Goal: Task Accomplishment & Management: Use online tool/utility

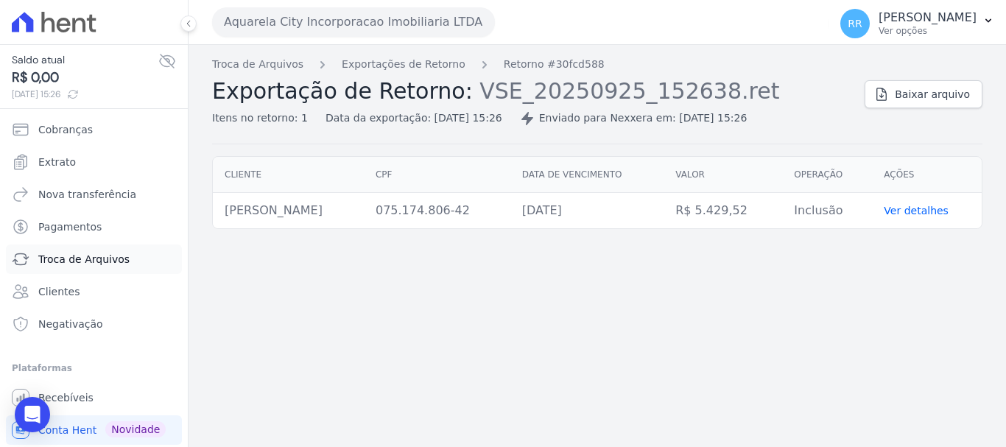
click at [117, 250] on link "Troca de Arquivos" at bounding box center [94, 259] width 176 height 29
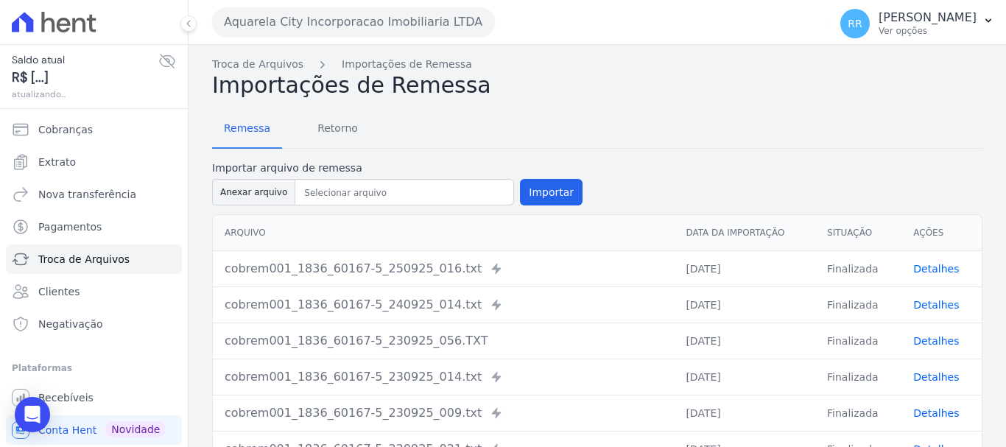
click at [312, 18] on button "Aquarela City Incorporacao Imobiliaria LTDA" at bounding box center [353, 21] width 283 height 29
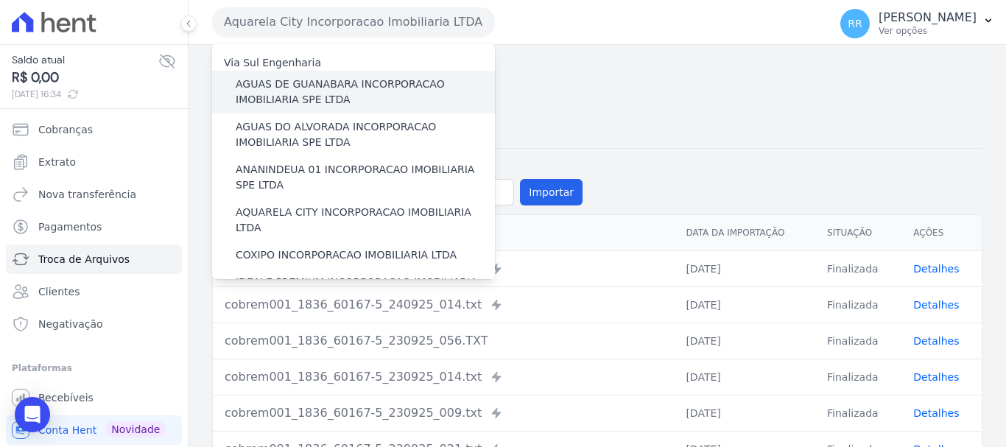
click at [304, 82] on label "AGUAS DE GUANABARA INCORPORACAO IMOBILIARIA SPE LTDA" at bounding box center [365, 92] width 259 height 31
click at [0, 0] on input "AGUAS DE GUANABARA INCORPORACAO IMOBILIARIA SPE LTDA" at bounding box center [0, 0] width 0 height 0
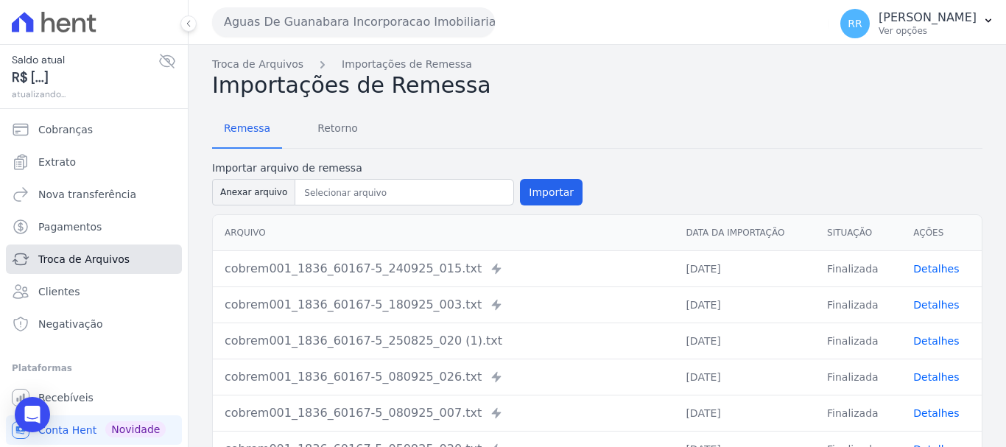
click at [89, 258] on span "Troca de Arquivos" at bounding box center [83, 259] width 91 height 15
click at [329, 129] on span "Retorno" at bounding box center [338, 127] width 58 height 29
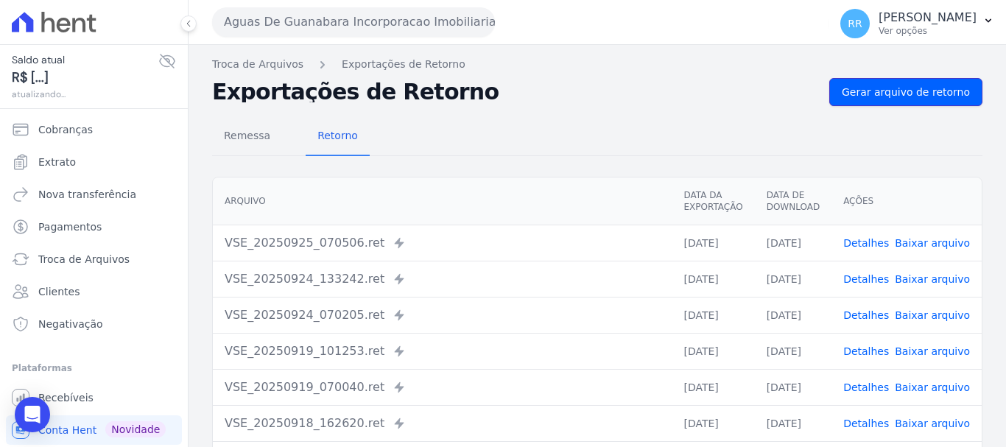
drag, startPoint x: 916, startPoint y: 95, endPoint x: 857, endPoint y: 107, distance: 60.1
click at [916, 94] on span "Gerar arquivo de retorno" at bounding box center [906, 92] width 128 height 15
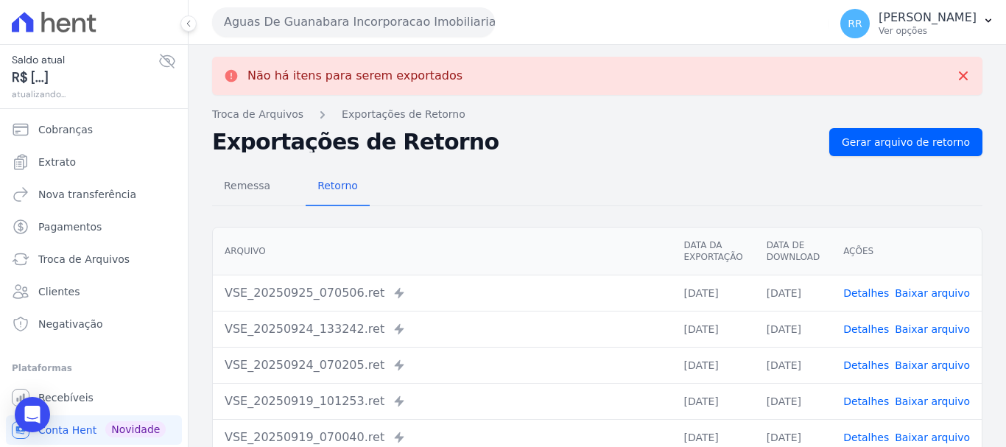
click at [449, 29] on button "Aguas De Guanabara Incorporacao Imobiliaria SPE LTDA" at bounding box center [353, 21] width 283 height 29
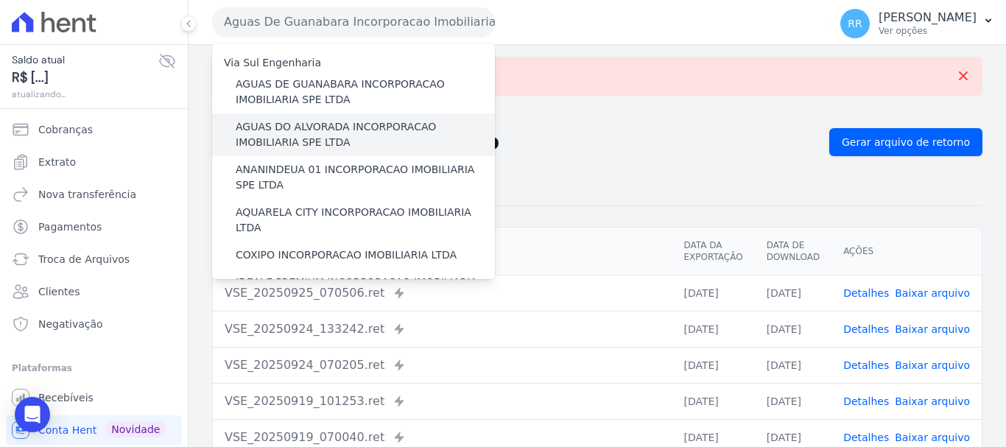
click at [392, 130] on label "AGUAS DO ALVORADA INCORPORACAO IMOBILIARIA SPE LTDA" at bounding box center [365, 134] width 259 height 31
click at [0, 0] on input "AGUAS DO ALVORADA INCORPORACAO IMOBILIARIA SPE LTDA" at bounding box center [0, 0] width 0 height 0
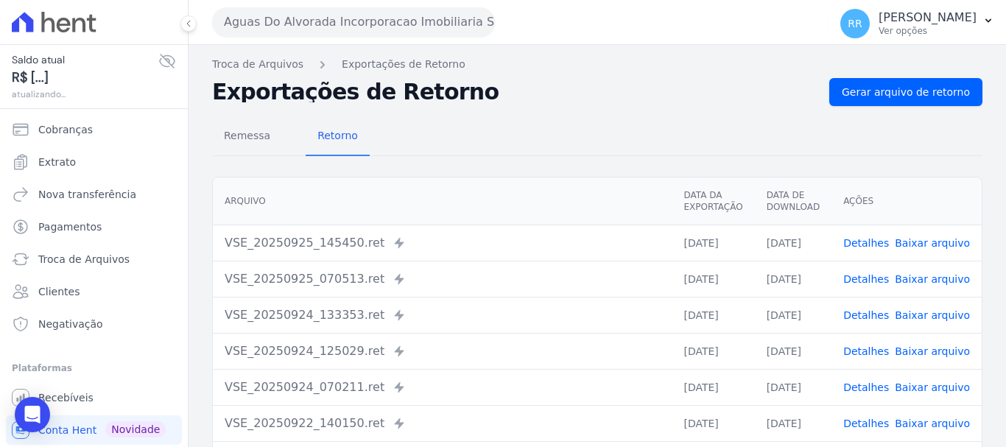
click at [812, 94] on h2 "Exportações de Retorno" at bounding box center [515, 92] width 606 height 21
click at [907, 95] on span "Gerar arquivo de retorno" at bounding box center [906, 92] width 128 height 15
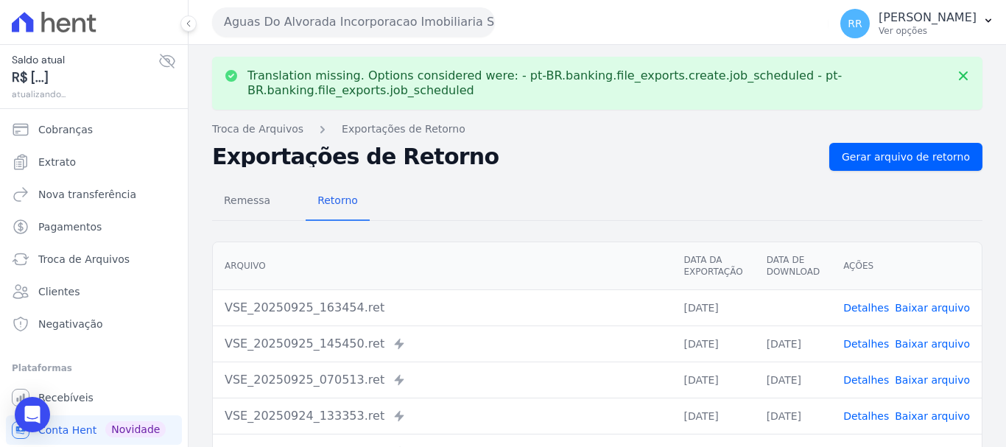
click at [939, 310] on link "Baixar arquivo" at bounding box center [932, 308] width 75 height 12
click at [303, 24] on button "Aguas Do Alvorada Incorporacao Imobiliaria SPE LTDA" at bounding box center [353, 21] width 283 height 29
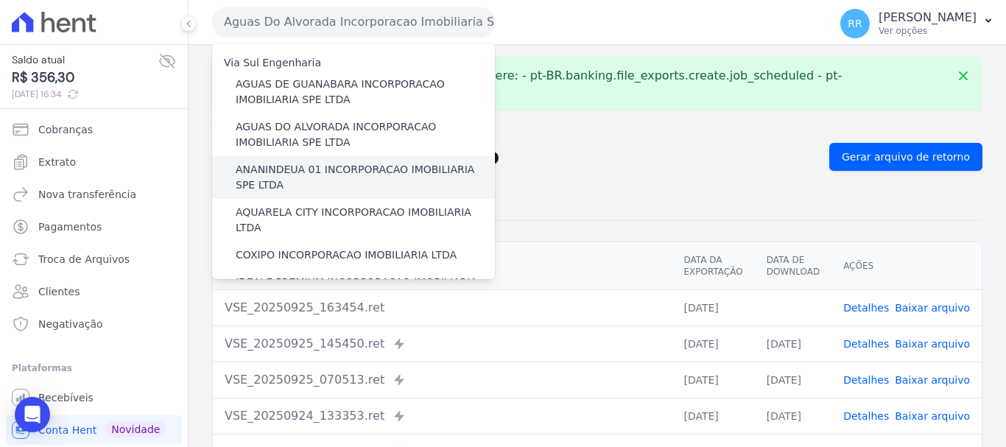
click at [355, 189] on label "ANANINDEUA 01 INCORPORACAO IMOBILIARIA SPE LTDA" at bounding box center [365, 177] width 259 height 31
click at [0, 0] on input "ANANINDEUA 01 INCORPORACAO IMOBILIARIA SPE LTDA" at bounding box center [0, 0] width 0 height 0
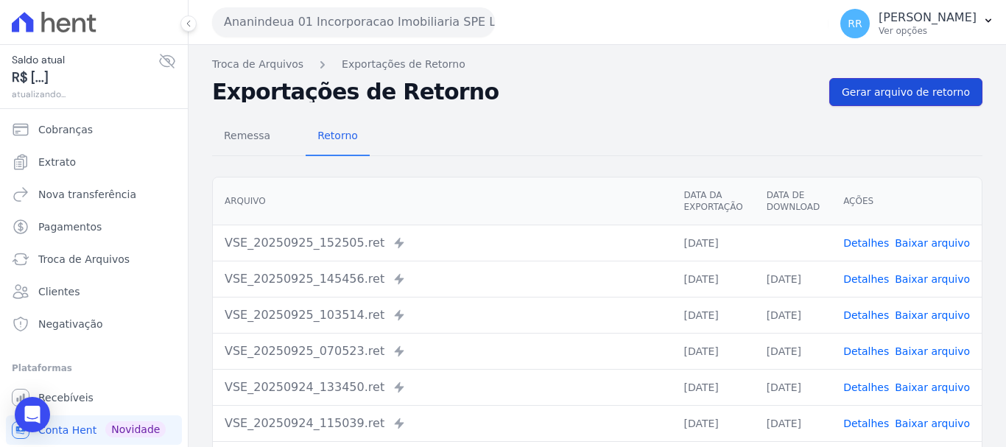
click at [916, 90] on span "Gerar arquivo de retorno" at bounding box center [906, 92] width 128 height 15
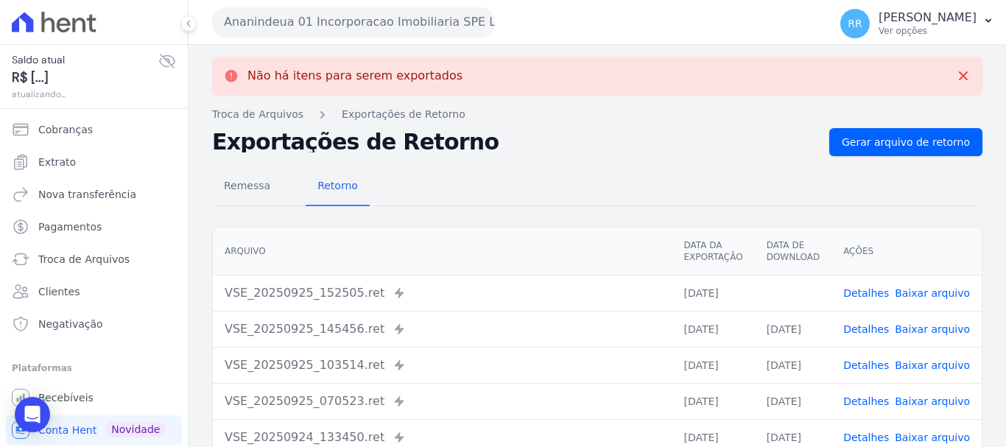
click at [875, 294] on link "Detalhes" at bounding box center [866, 293] width 46 height 12
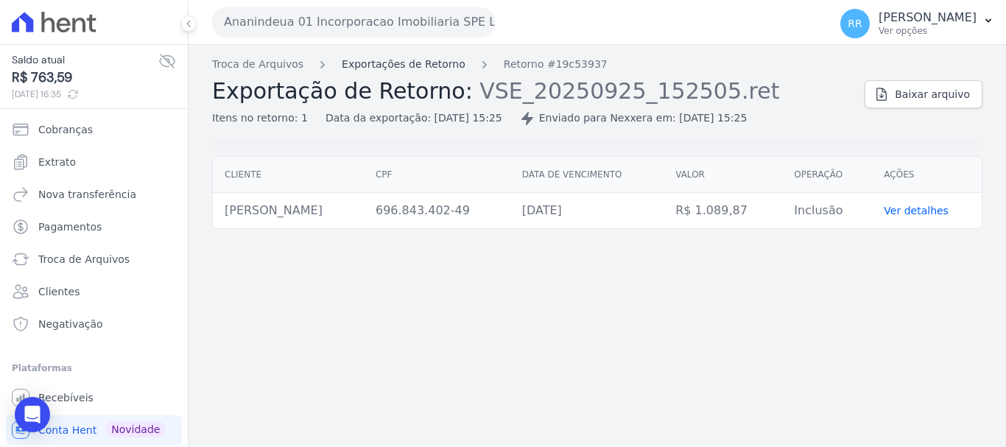
click at [382, 63] on link "Exportações de Retorno" at bounding box center [404, 64] width 124 height 15
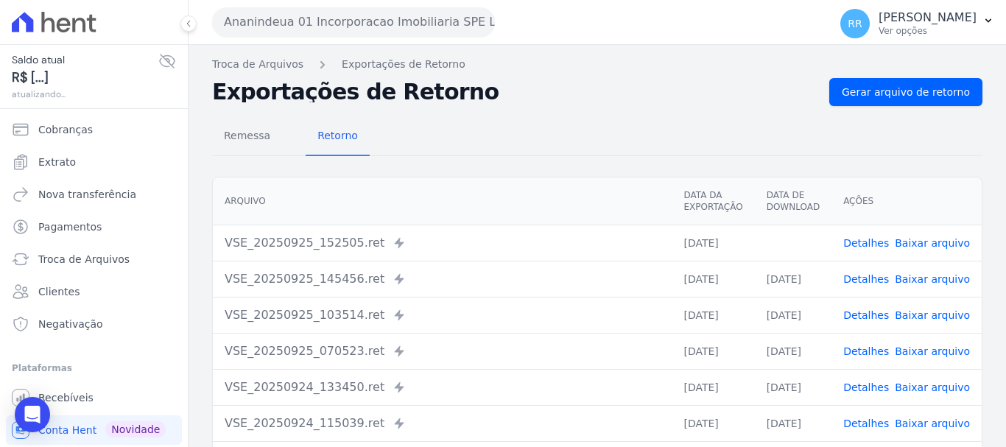
click at [377, 26] on button "Ananindeua 01 Incorporacao Imobiliaria SPE LTDA" at bounding box center [353, 21] width 283 height 29
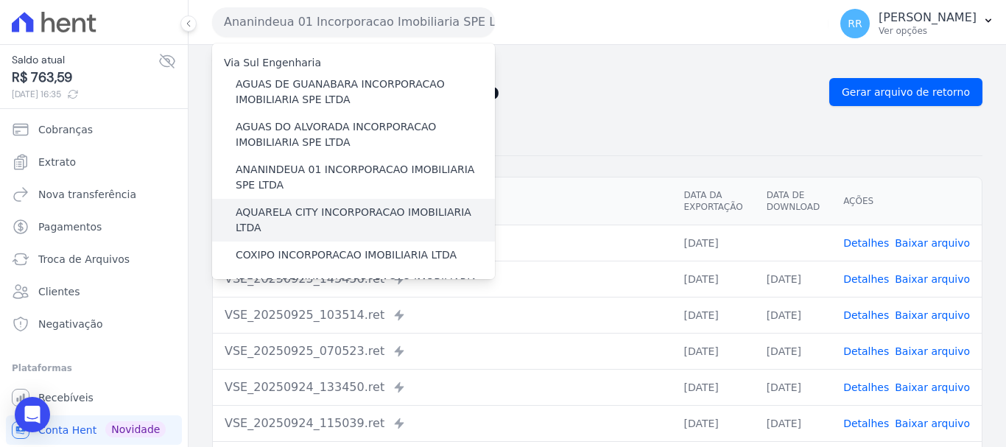
click at [319, 201] on div "AQUARELA CITY INCORPORACAO IMOBILIARIA LTDA" at bounding box center [353, 220] width 283 height 43
click at [318, 208] on label "AQUARELA CITY INCORPORACAO IMOBILIARIA LTDA" at bounding box center [365, 220] width 259 height 31
click at [0, 0] on input "AQUARELA CITY INCORPORACAO IMOBILIARIA LTDA" at bounding box center [0, 0] width 0 height 0
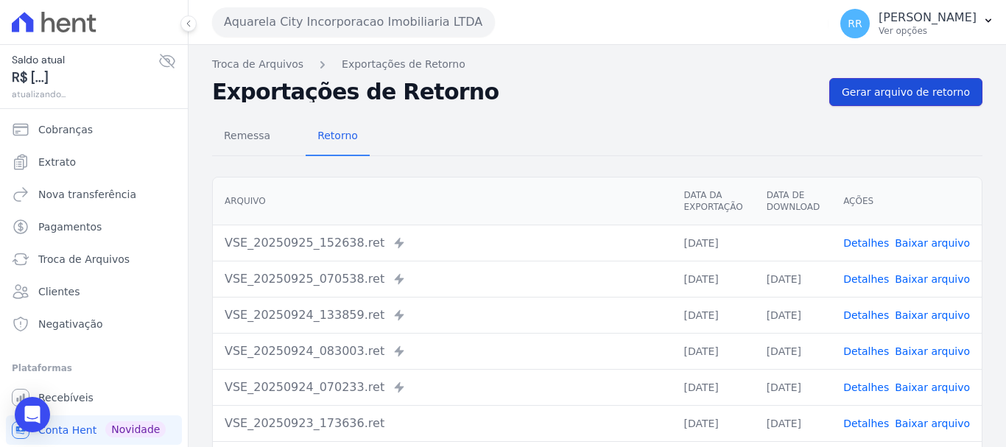
drag, startPoint x: 922, startPoint y: 99, endPoint x: 918, endPoint y: 133, distance: 34.9
click at [922, 98] on span "Gerar arquivo de retorno" at bounding box center [906, 92] width 128 height 15
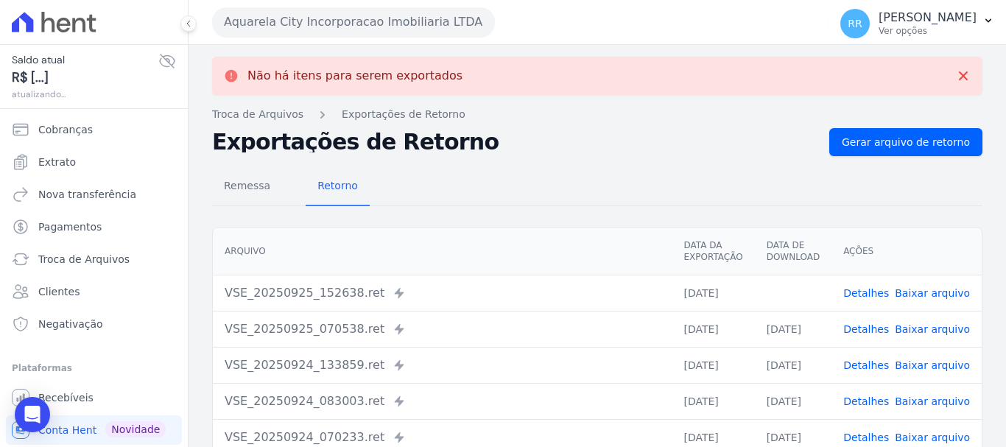
click at [861, 292] on link "Detalhes" at bounding box center [866, 293] width 46 height 12
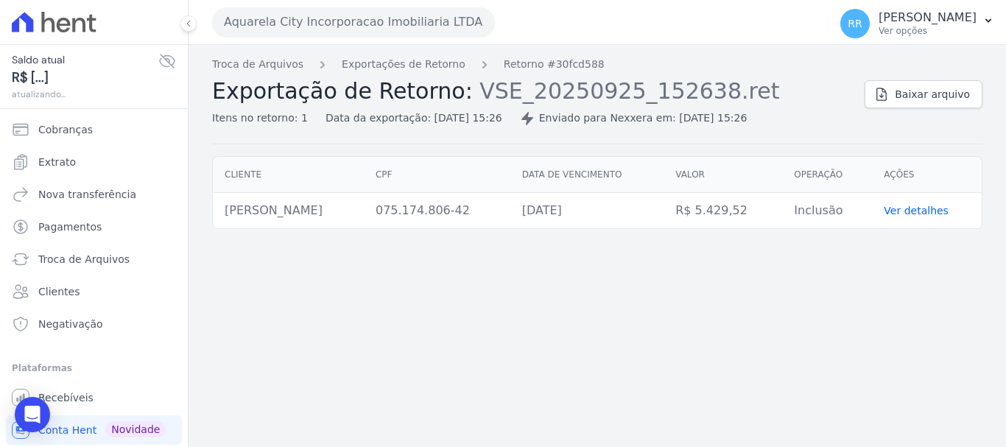
click at [357, 25] on button "Aquarela City Incorporacao Imobiliaria LTDA" at bounding box center [353, 21] width 283 height 29
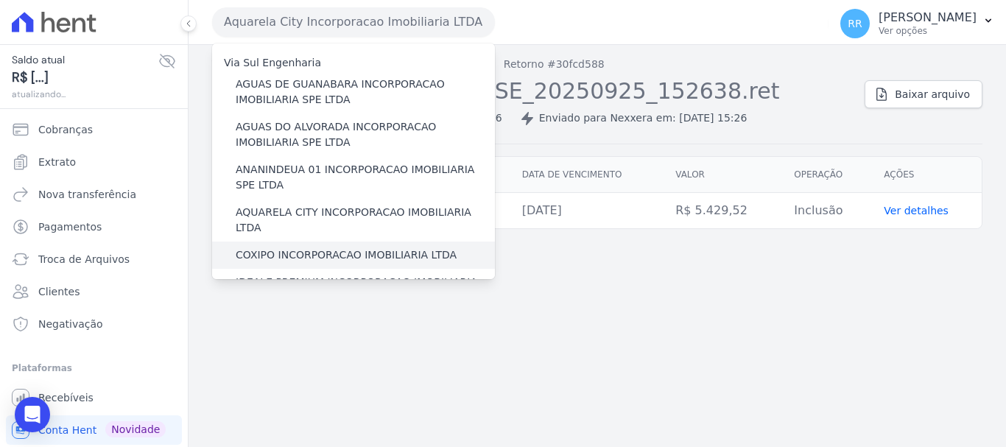
click at [312, 248] on label "COXIPO INCORPORACAO IMOBILIARIA LTDA" at bounding box center [346, 255] width 221 height 15
click at [0, 0] on input "COXIPO INCORPORACAO IMOBILIARIA LTDA" at bounding box center [0, 0] width 0 height 0
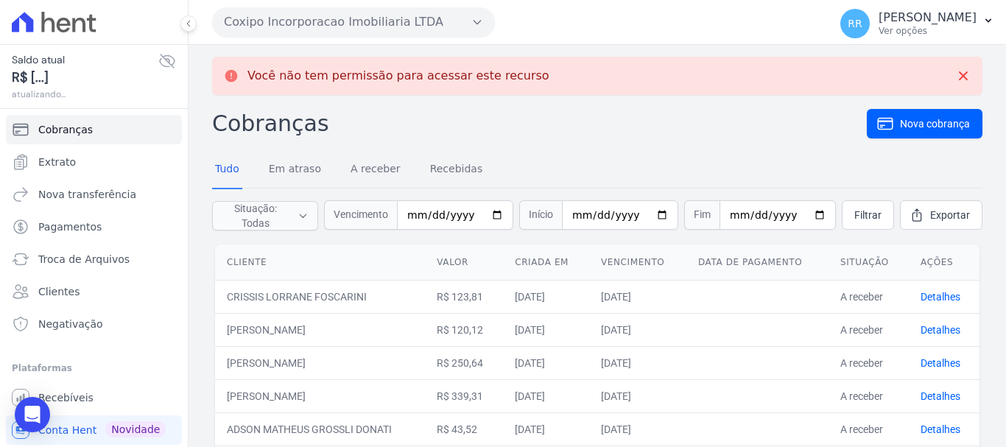
click at [94, 256] on span "Troca de Arquivos" at bounding box center [83, 259] width 91 height 15
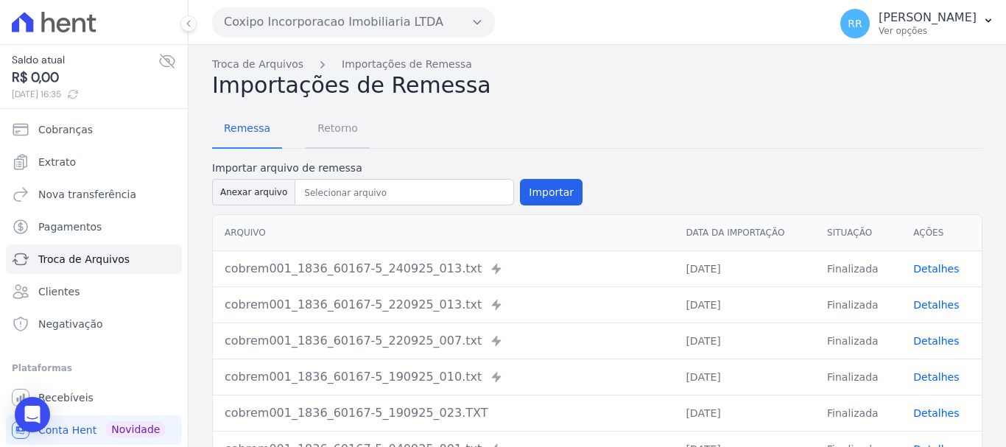
click at [332, 131] on span "Retorno" at bounding box center [338, 127] width 58 height 29
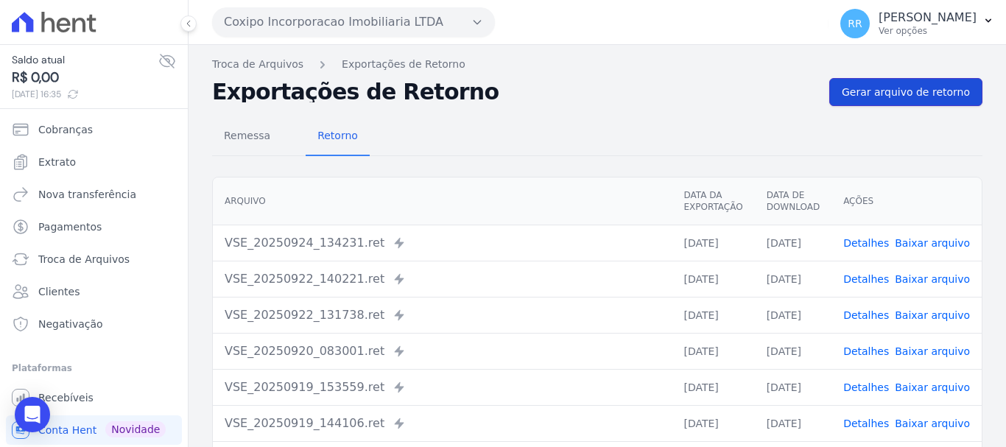
click at [927, 97] on span "Gerar arquivo de retorno" at bounding box center [906, 92] width 128 height 15
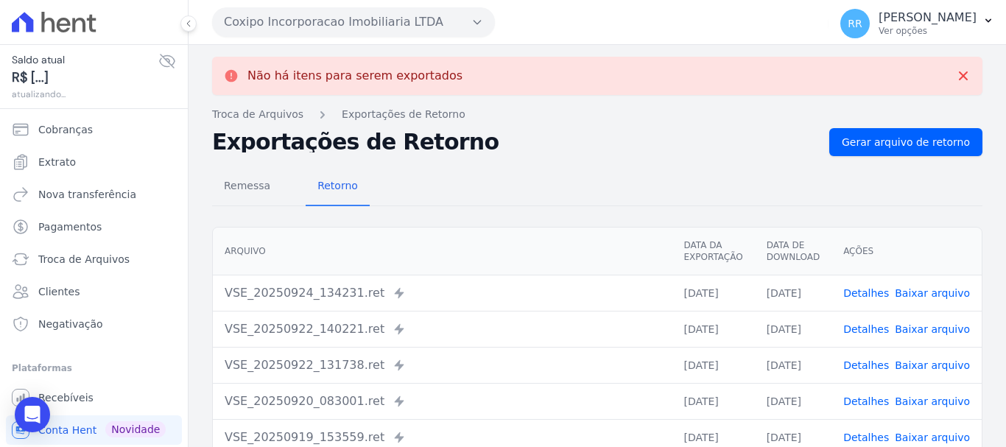
click at [425, 27] on button "Coxipo Incorporacao Imobiliaria LTDA" at bounding box center [353, 21] width 283 height 29
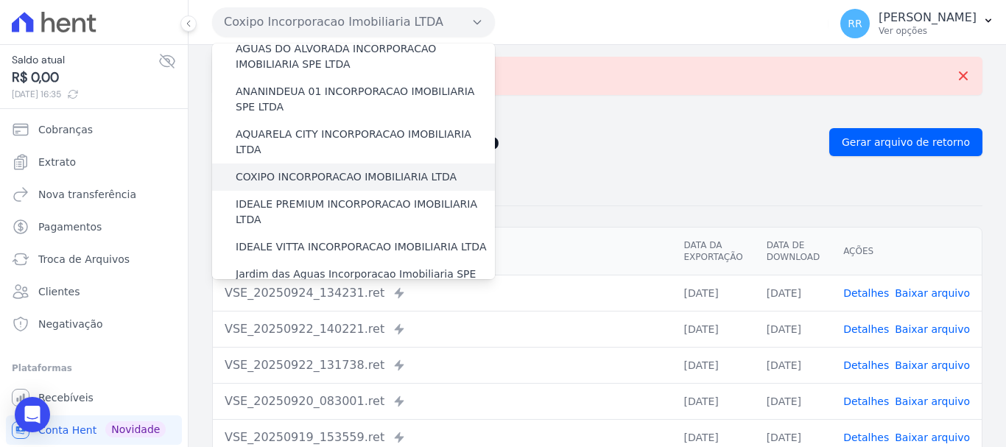
scroll to position [147, 0]
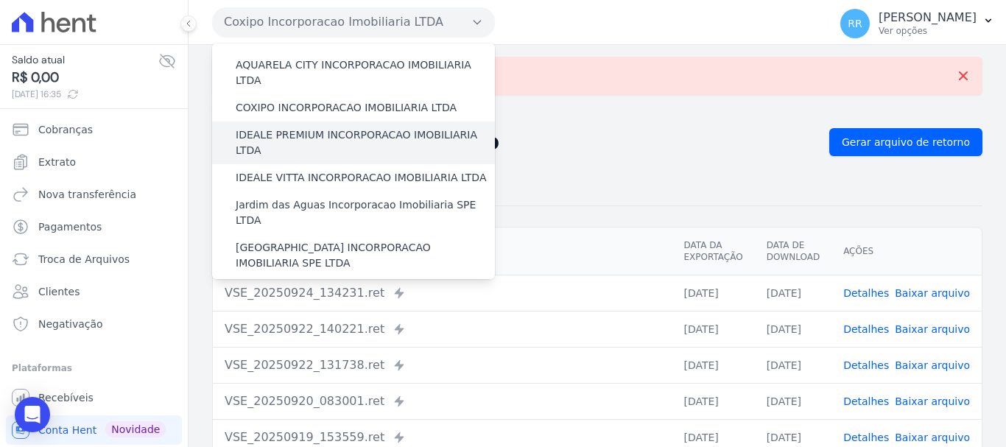
click at [332, 133] on div "IDEALE PREMIUM INCORPORACAO IMOBILIARIA LTDA" at bounding box center [353, 143] width 283 height 43
click at [341, 129] on div "IDEALE PREMIUM INCORPORACAO IMOBILIARIA LTDA" at bounding box center [353, 143] width 283 height 43
click at [357, 127] on label "IDEALE PREMIUM INCORPORACAO IMOBILIARIA LTDA" at bounding box center [365, 142] width 259 height 31
click at [0, 0] on input "IDEALE PREMIUM INCORPORACAO IMOBILIARIA LTDA" at bounding box center [0, 0] width 0 height 0
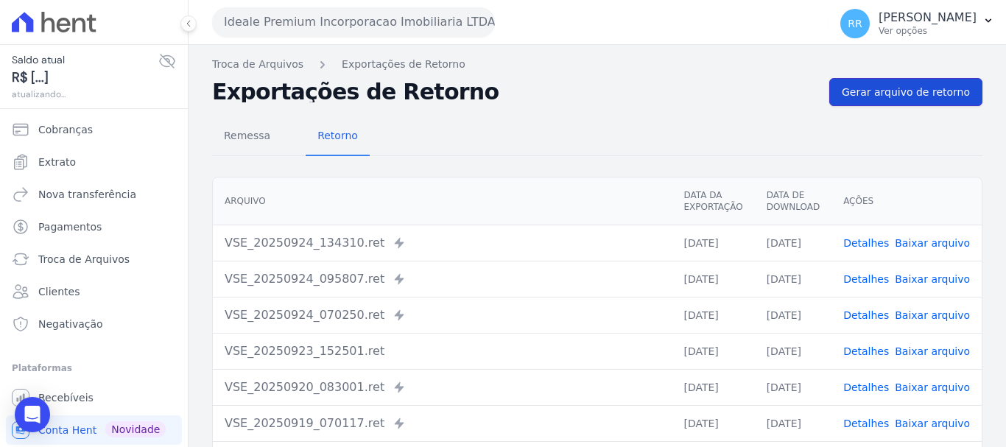
click at [885, 97] on span "Gerar arquivo de retorno" at bounding box center [906, 92] width 128 height 15
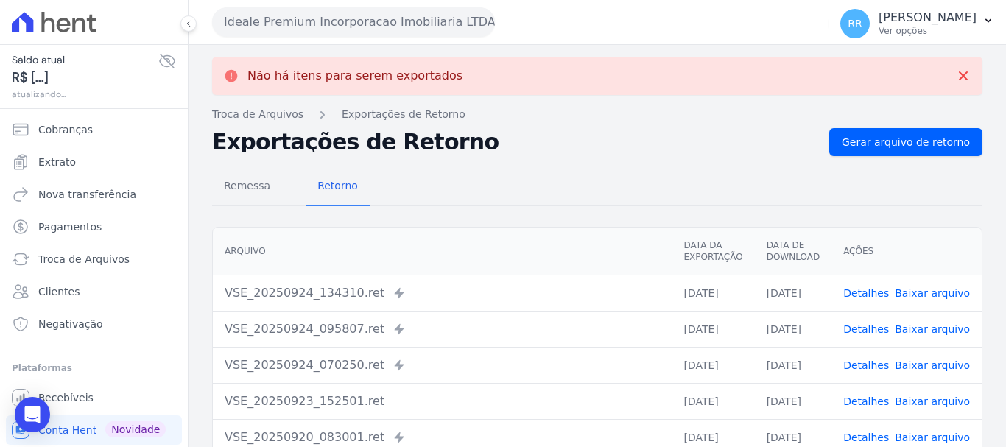
click at [274, 11] on button "Ideale Premium Incorporacao Imobiliaria LTDA" at bounding box center [353, 21] width 283 height 29
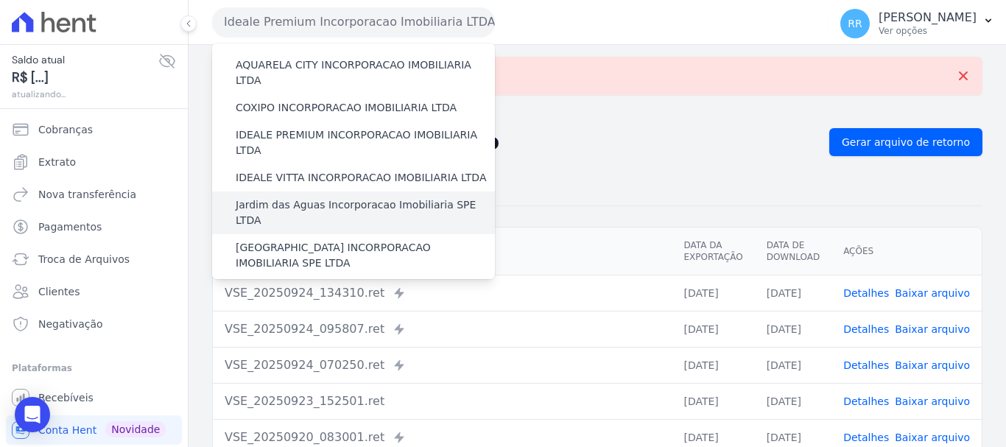
click at [302, 192] on div "Jardim das Aguas Incorporacao Imobiliaria SPE LTDA" at bounding box center [353, 213] width 283 height 43
click at [312, 197] on label "Jardim das Aguas Incorporacao Imobiliaria SPE LTDA" at bounding box center [365, 212] width 259 height 31
click at [0, 0] on input "Jardim das Aguas Incorporacao Imobiliaria SPE LTDA" at bounding box center [0, 0] width 0 height 0
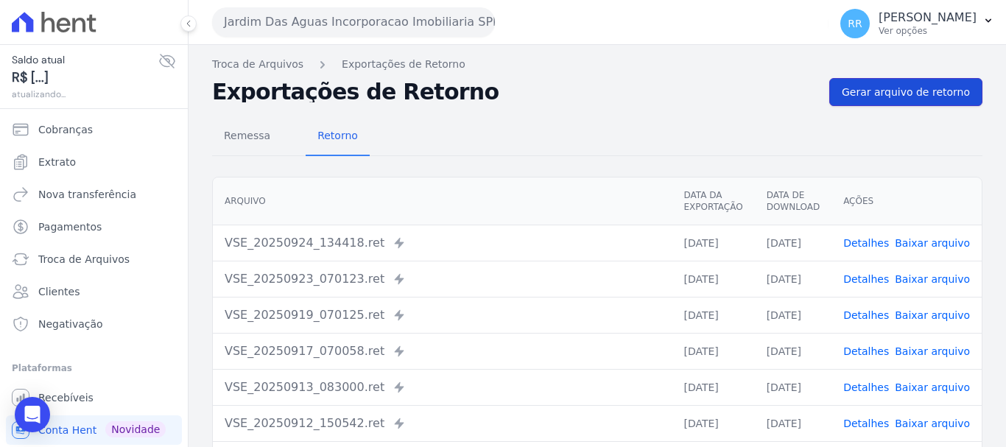
click at [888, 105] on link "Gerar arquivo de retorno" at bounding box center [906, 92] width 153 height 28
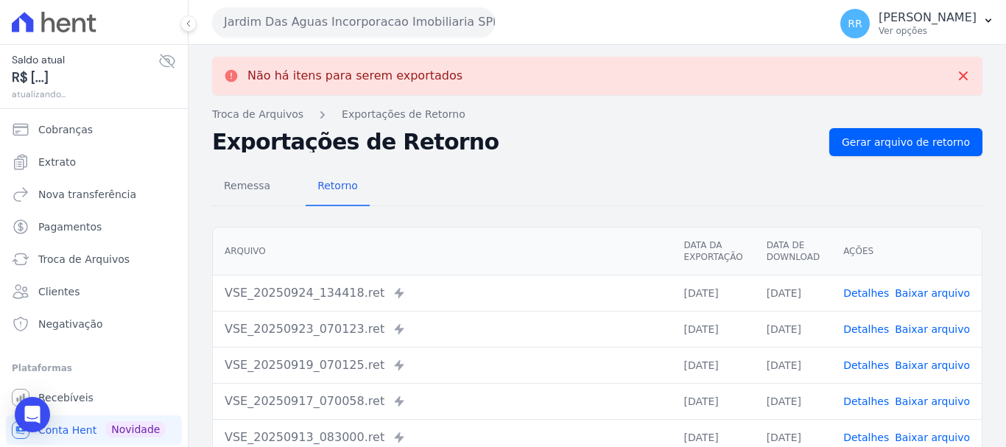
click at [358, 27] on button "Jardim Das Aguas Incorporacao Imobiliaria SPE LTDA" at bounding box center [353, 21] width 283 height 29
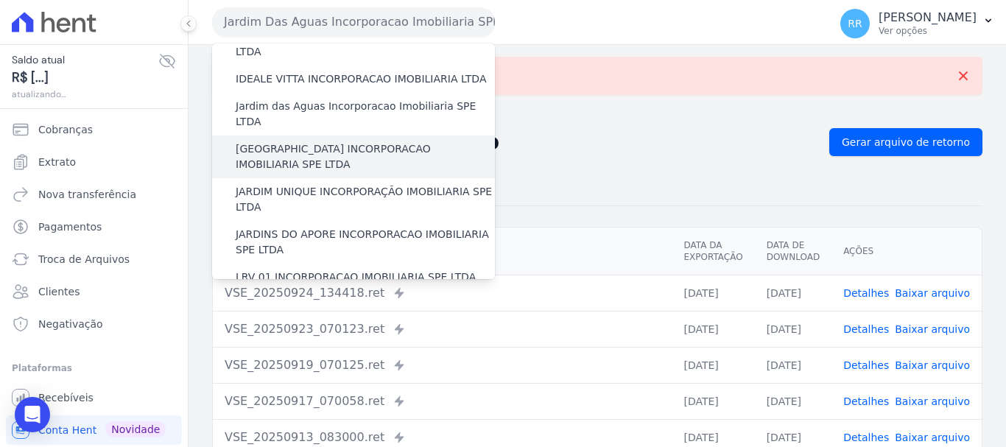
scroll to position [221, 0]
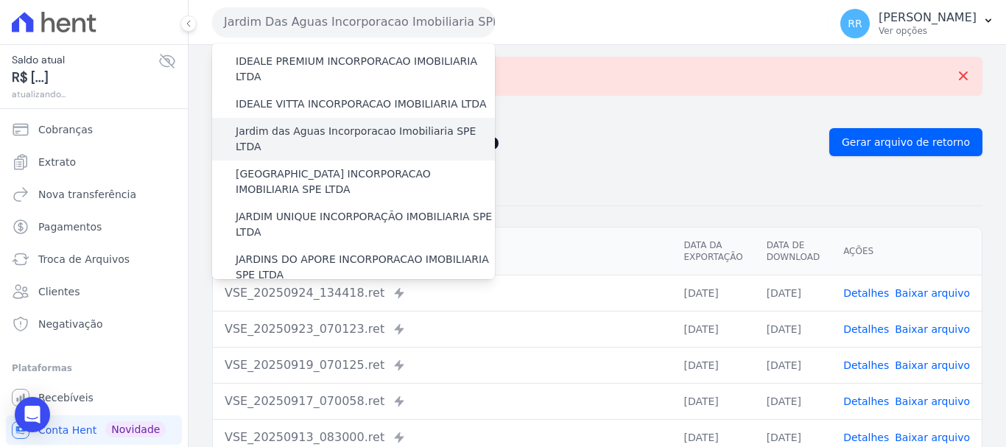
click at [330, 124] on label "Jardim das Aguas Incorporacao Imobiliaria SPE LTDA" at bounding box center [365, 139] width 259 height 31
click at [0, 0] on input "Jardim das Aguas Incorporacao Imobiliaria SPE LTDA" at bounding box center [0, 0] width 0 height 0
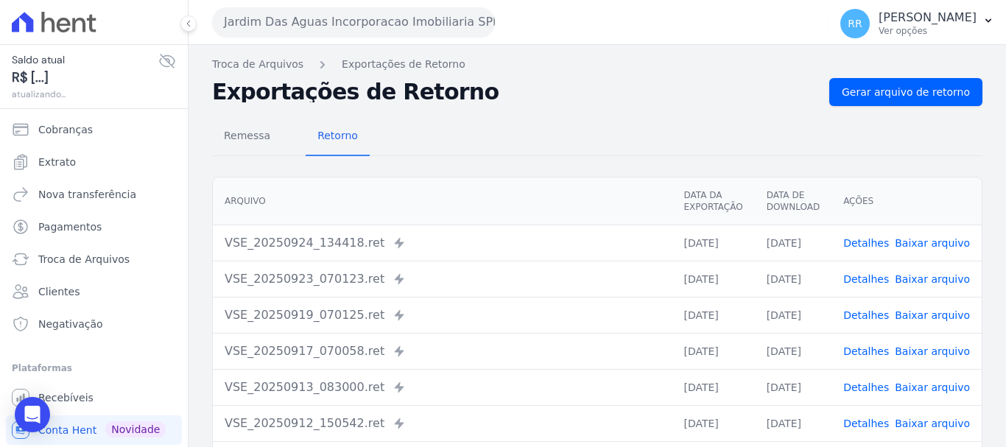
click at [886, 111] on div "Remessa Retorno [GEOGRAPHIC_DATA] Data da Exportação Data de Download Ações VSE…" at bounding box center [597, 372] width 771 height 533
click at [889, 91] on span "Gerar arquivo de retorno" at bounding box center [906, 92] width 128 height 15
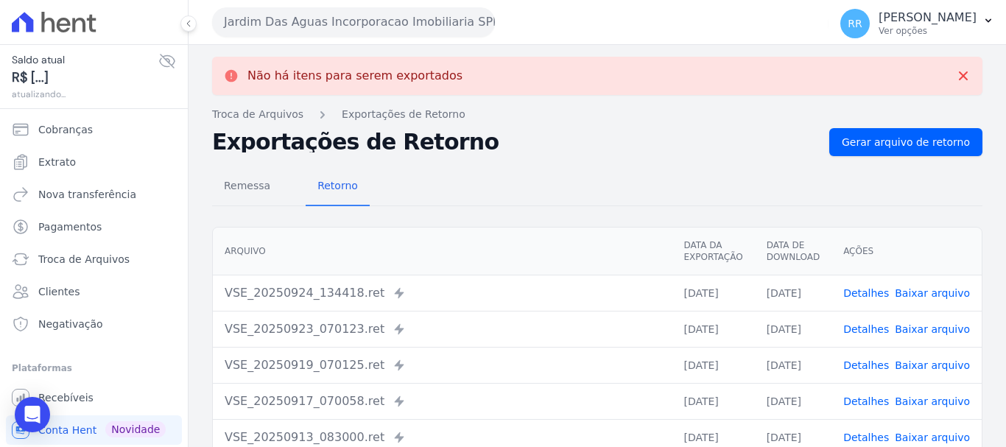
click at [401, 22] on button "Jardim Das Aguas Incorporacao Imobiliaria SPE LTDA" at bounding box center [353, 21] width 283 height 29
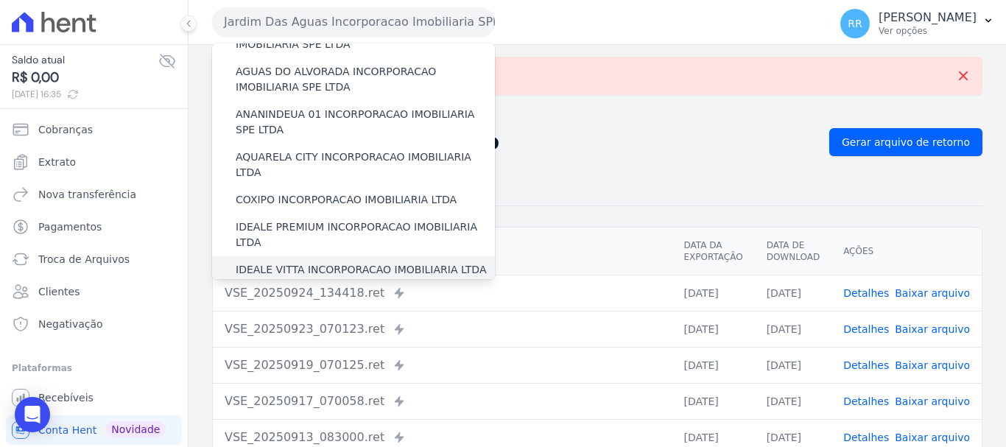
scroll to position [147, 0]
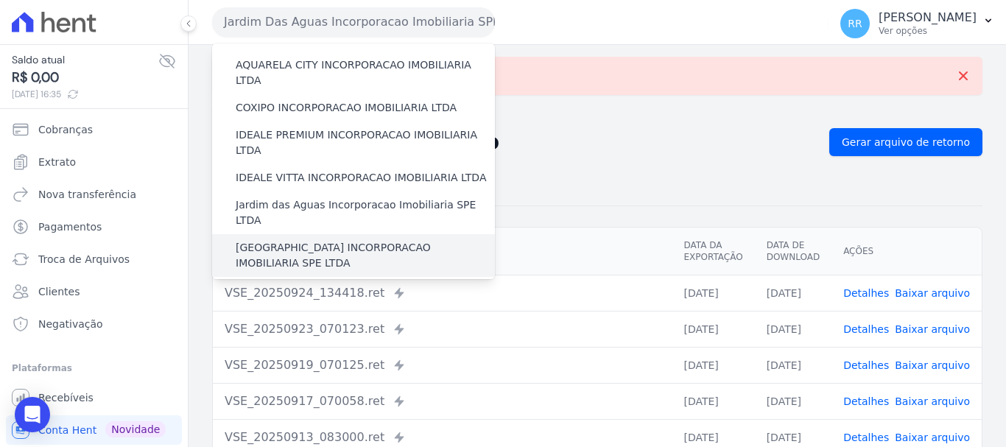
click at [346, 240] on label "[GEOGRAPHIC_DATA] INCORPORACAO IMOBILIARIA SPE LTDA" at bounding box center [365, 255] width 259 height 31
click at [0, 0] on input "[GEOGRAPHIC_DATA] INCORPORACAO IMOBILIARIA SPE LTDA" at bounding box center [0, 0] width 0 height 0
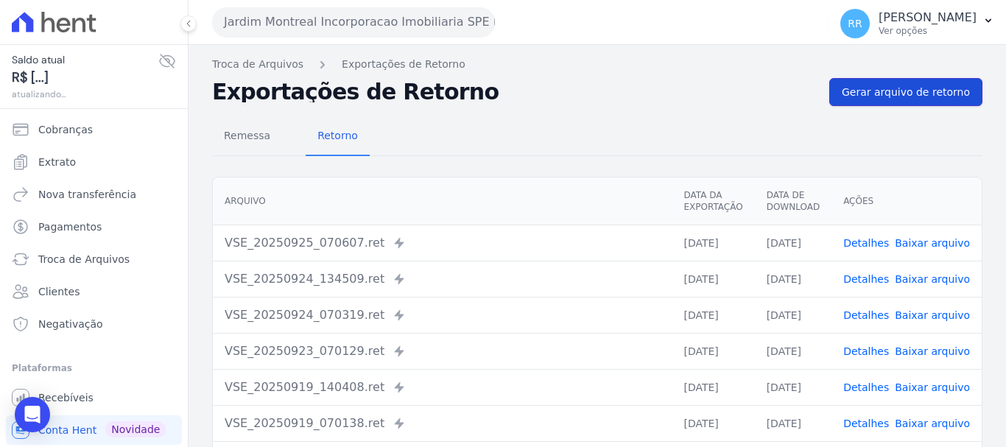
click at [923, 95] on span "Gerar arquivo de retorno" at bounding box center [906, 92] width 128 height 15
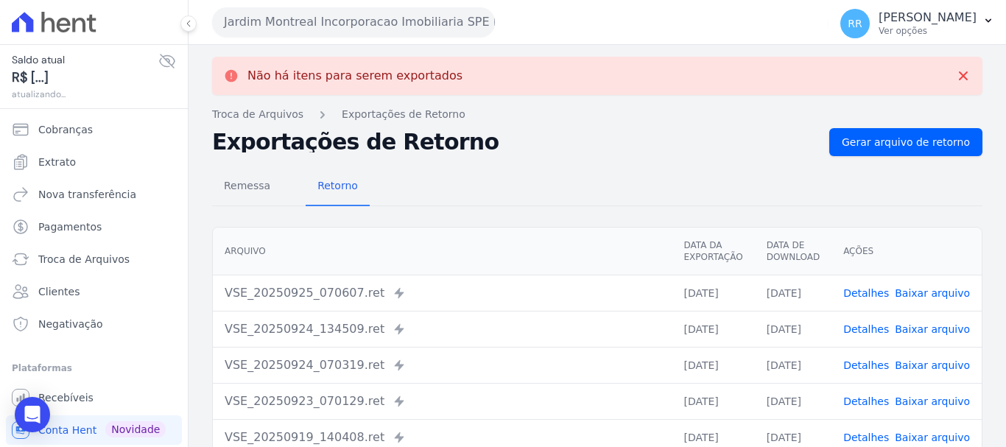
click at [340, 29] on button "Jardim Montreal Incorporacao Imobiliaria SPE LTDA" at bounding box center [353, 21] width 283 height 29
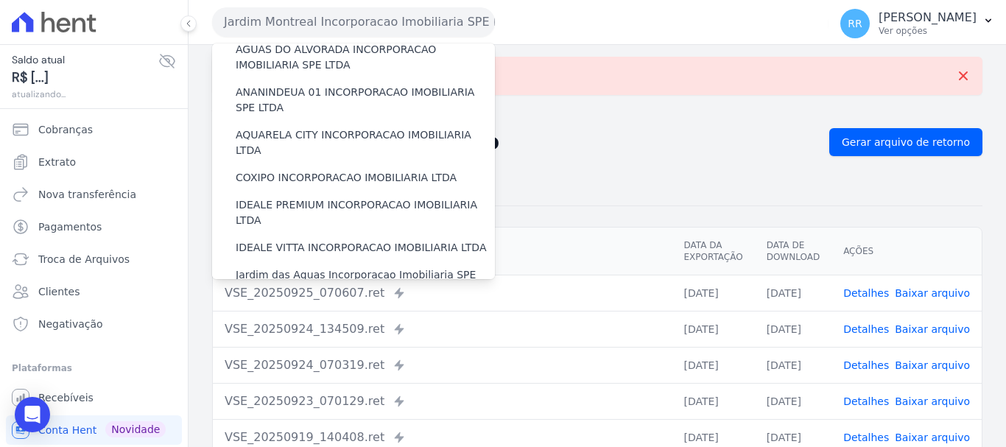
scroll to position [221, 0]
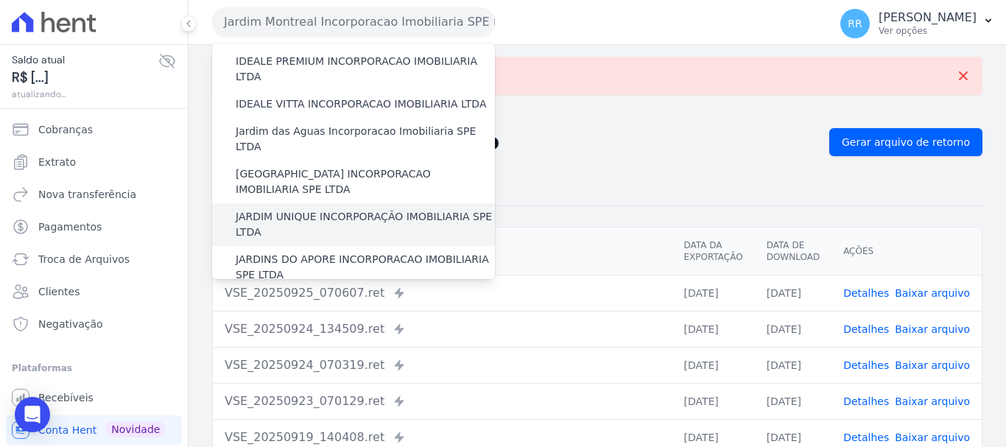
click at [325, 209] on label "JARDIM UNIQUE INCORPORAÇÃO IMOBILIARIA SPE LTDA" at bounding box center [365, 224] width 259 height 31
click at [0, 0] on input "JARDIM UNIQUE INCORPORAÇÃO IMOBILIARIA SPE LTDA" at bounding box center [0, 0] width 0 height 0
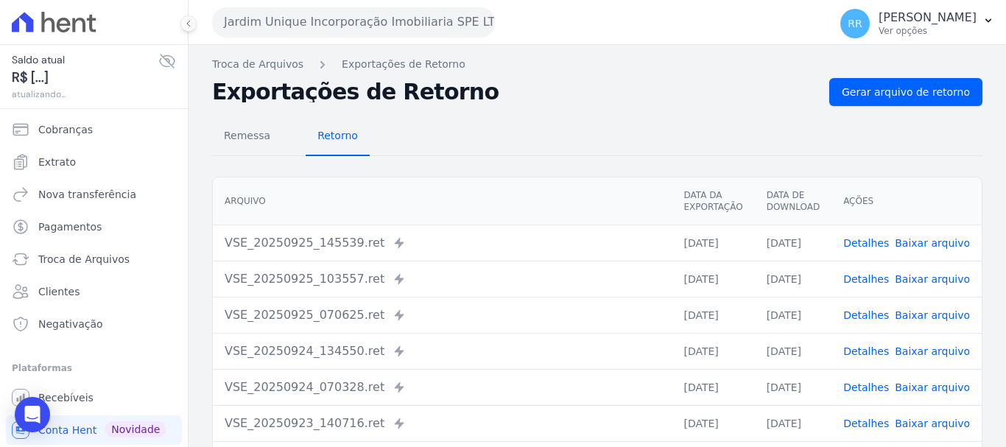
click at [340, 127] on span "Retorno" at bounding box center [338, 135] width 58 height 29
drag, startPoint x: 824, startPoint y: 109, endPoint x: 882, endPoint y: 98, distance: 59.2
click at [882, 98] on span "Gerar arquivo de retorno" at bounding box center [906, 92] width 128 height 15
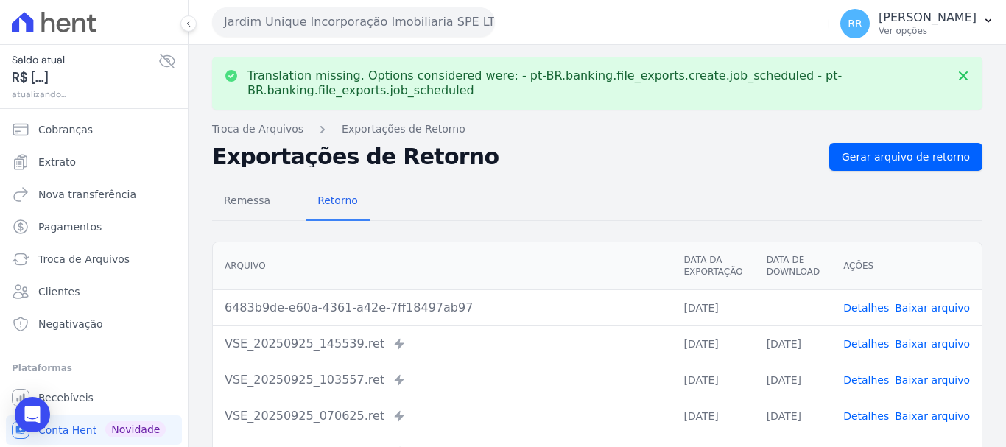
click at [919, 304] on link "Baixar arquivo" at bounding box center [932, 308] width 75 height 12
drag, startPoint x: 407, startPoint y: 31, endPoint x: 385, endPoint y: 38, distance: 23.1
click at [407, 31] on button "Jardim Unique Incorporação Imobiliaria SPE LTDA" at bounding box center [353, 21] width 283 height 29
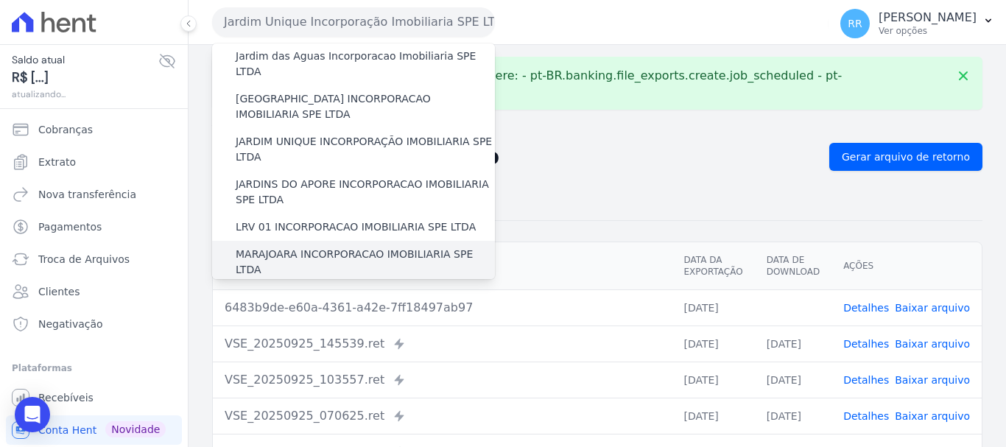
scroll to position [295, 0]
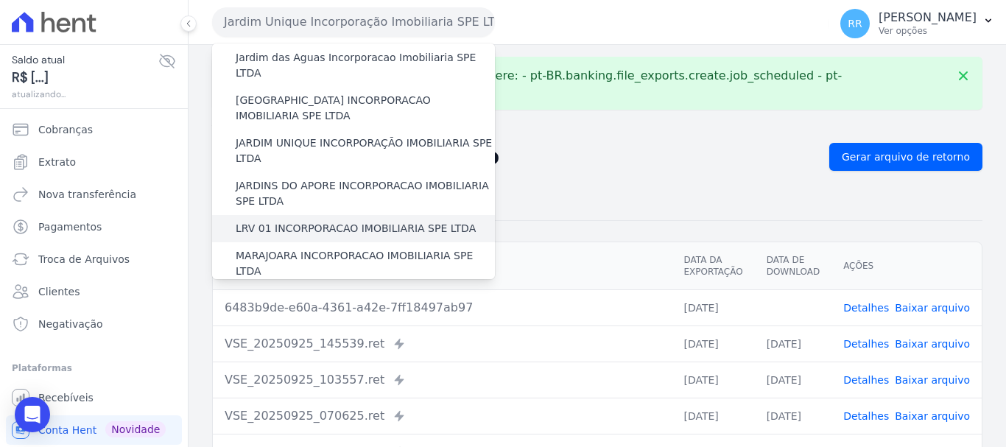
click at [326, 221] on label "LRV 01 INCORPORACAO IMOBILIARIA SPE LTDA" at bounding box center [356, 228] width 240 height 15
click at [0, 0] on input "LRV 01 INCORPORACAO IMOBILIARIA SPE LTDA" at bounding box center [0, 0] width 0 height 0
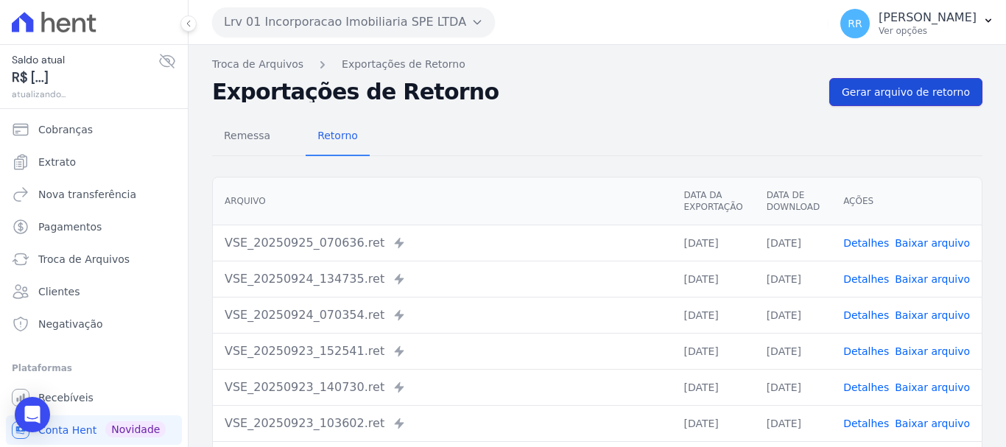
click at [874, 84] on link "Gerar arquivo de retorno" at bounding box center [906, 92] width 153 height 28
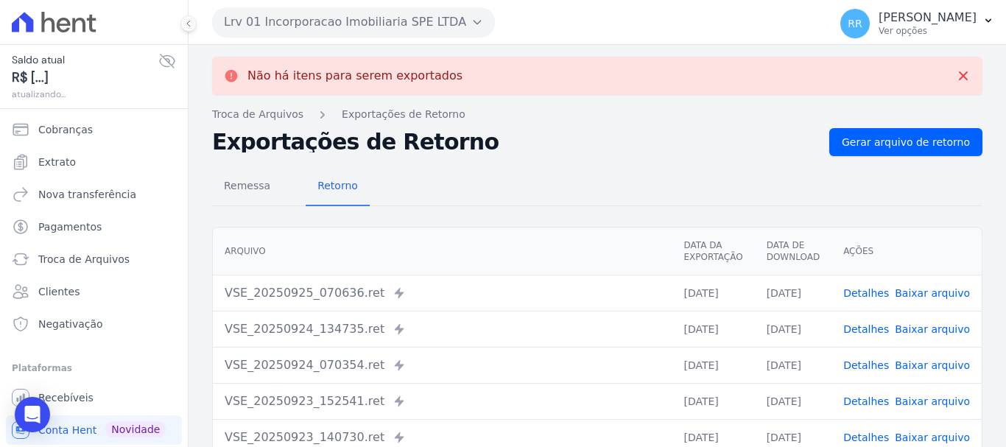
click at [432, 23] on button "Lrv 01 Incorporacao Imobiliaria SPE LTDA" at bounding box center [353, 21] width 283 height 29
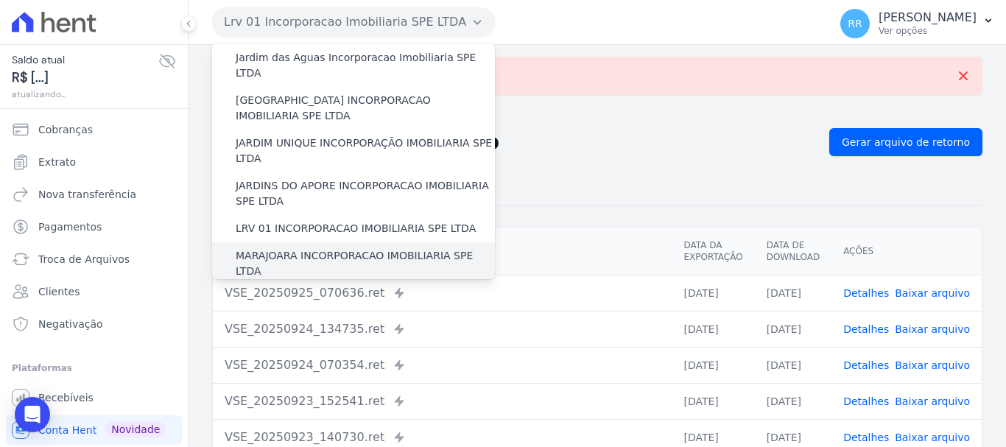
click at [260, 248] on label "MARAJOARA INCORPORACAO IMOBILIARIA SPE LTDA" at bounding box center [365, 263] width 259 height 31
click at [0, 0] on input "MARAJOARA INCORPORACAO IMOBILIARIA SPE LTDA" at bounding box center [0, 0] width 0 height 0
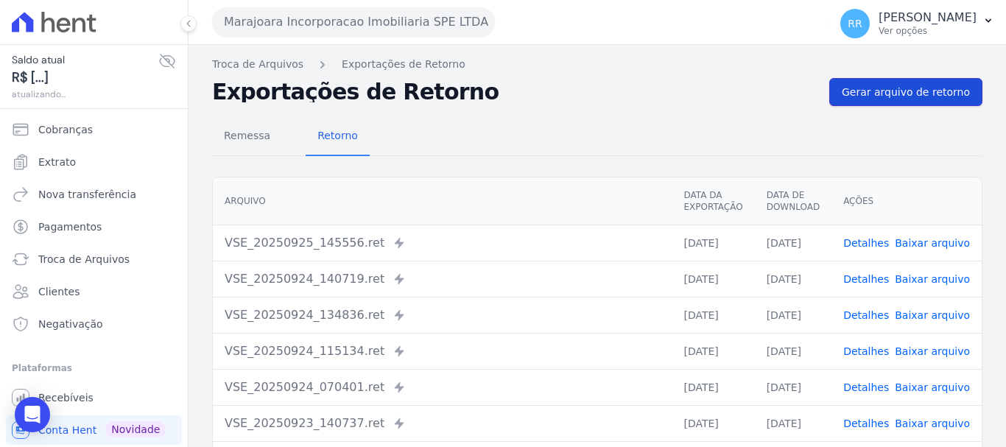
click at [871, 98] on span "Gerar arquivo de retorno" at bounding box center [906, 92] width 128 height 15
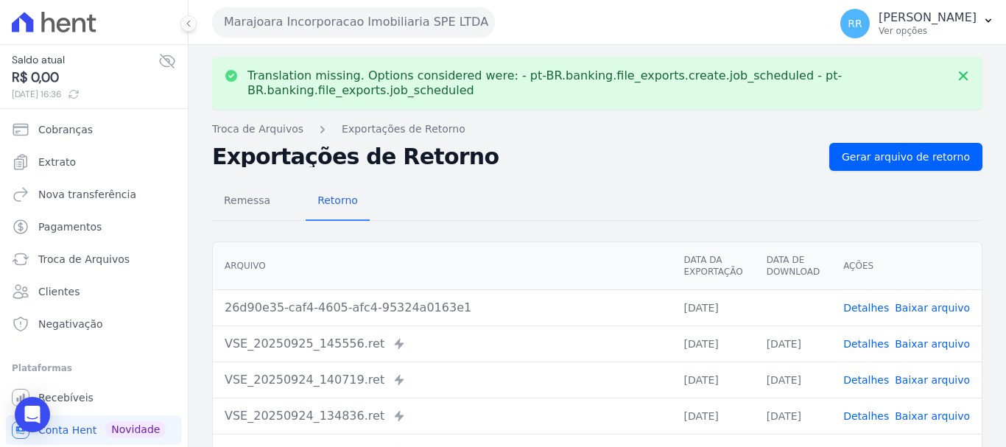
click at [927, 302] on link "Baixar arquivo" at bounding box center [932, 308] width 75 height 12
click at [351, 27] on button "Marajoara Incorporacao Imobiliaria SPE LTDA" at bounding box center [353, 21] width 283 height 29
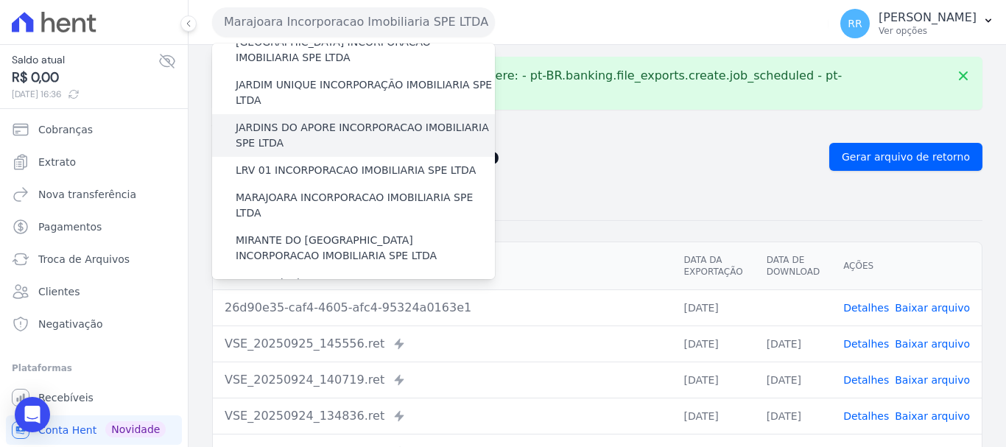
scroll to position [368, 0]
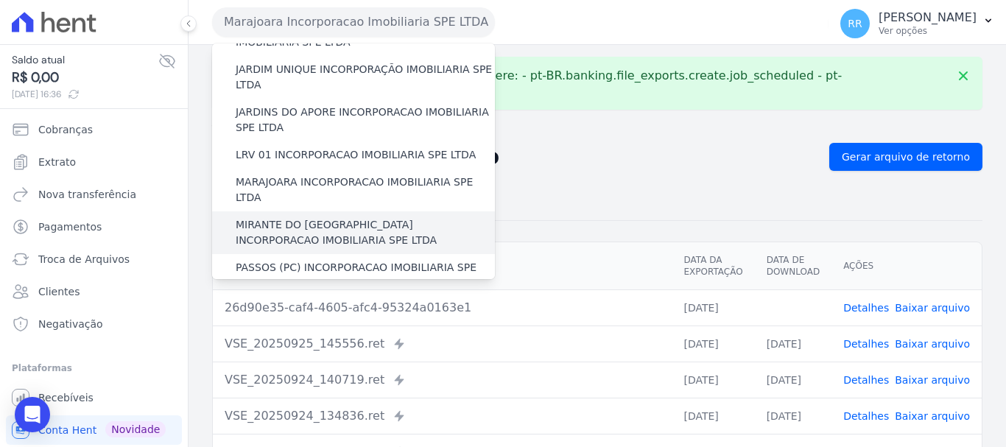
click at [309, 217] on label "MIRANTE DO [GEOGRAPHIC_DATA] INCORPORACAO IMOBILIARIA SPE LTDA" at bounding box center [365, 232] width 259 height 31
click at [0, 0] on input "MIRANTE DO [GEOGRAPHIC_DATA] INCORPORACAO IMOBILIARIA SPE LTDA" at bounding box center [0, 0] width 0 height 0
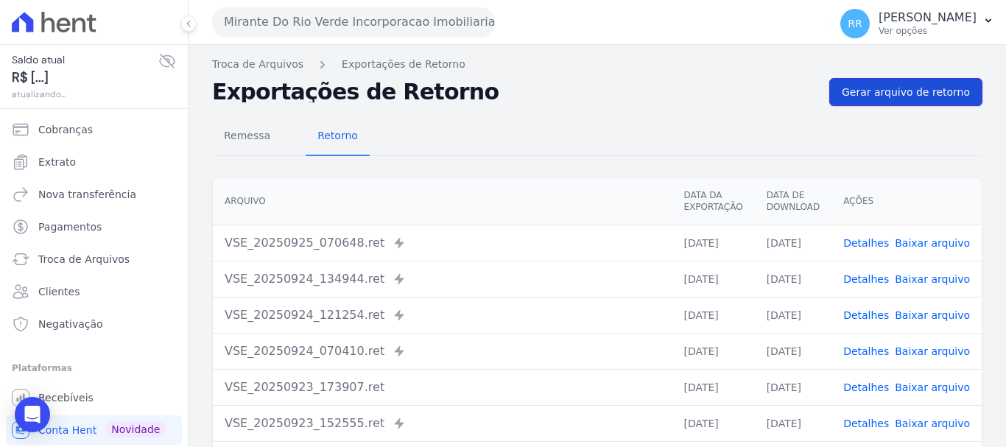
drag, startPoint x: 886, startPoint y: 105, endPoint x: 871, endPoint y: 102, distance: 15.6
click at [886, 104] on link "Gerar arquivo de retorno" at bounding box center [906, 92] width 153 height 28
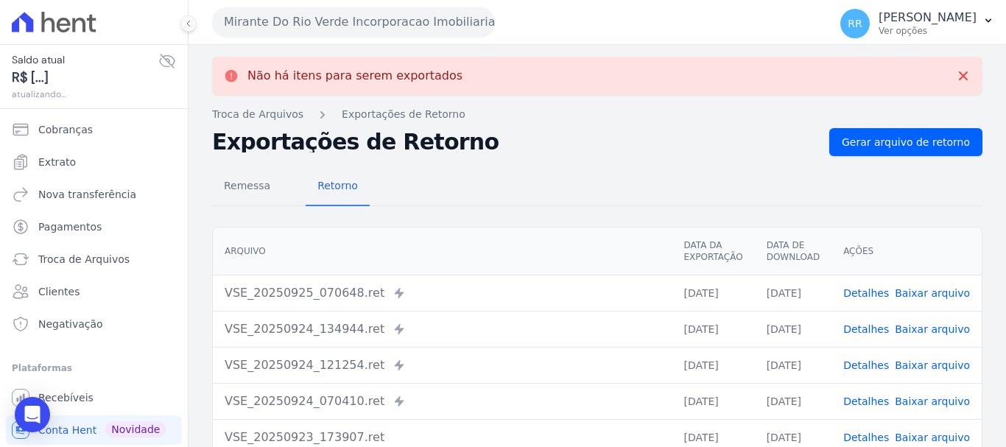
click at [333, 29] on button "Mirante Do Rio Verde Incorporacao Imobiliaria SPE LTDA" at bounding box center [353, 21] width 283 height 29
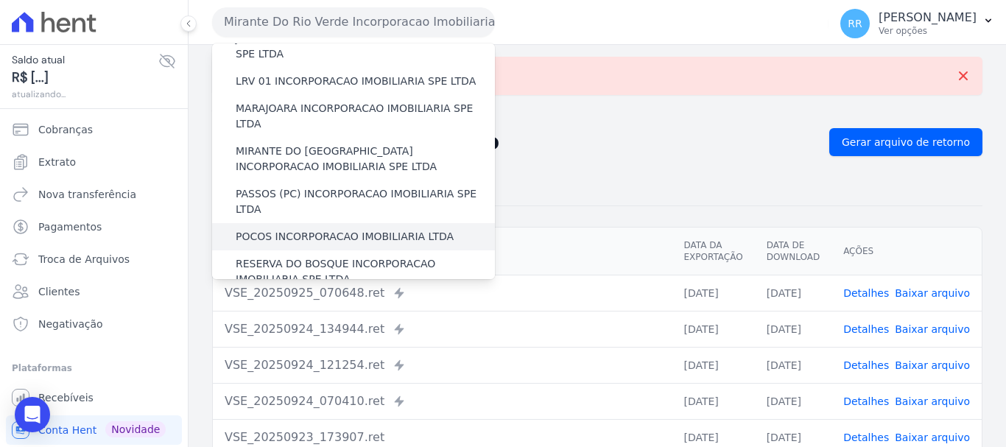
scroll to position [422, 0]
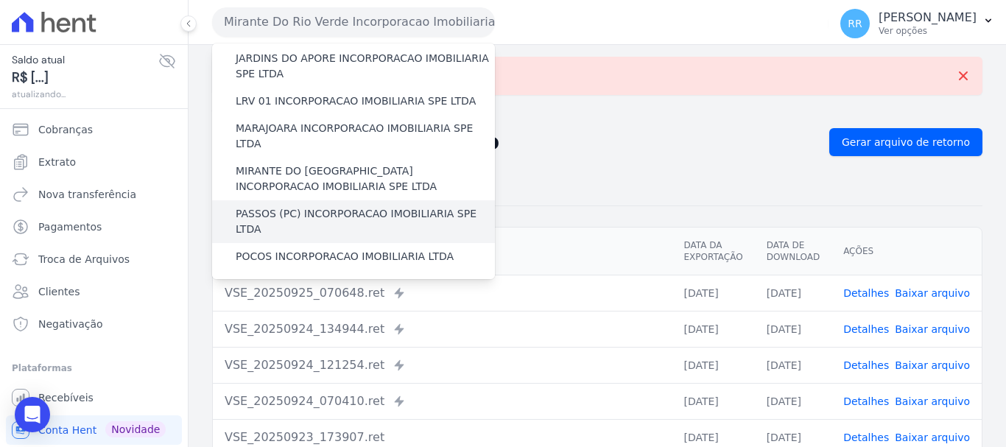
click at [337, 206] on label "PASSOS (PC) INCORPORACAO IMOBILIARIA SPE LTDA" at bounding box center [365, 221] width 259 height 31
click at [0, 0] on input "PASSOS (PC) INCORPORACAO IMOBILIARIA SPE LTDA" at bounding box center [0, 0] width 0 height 0
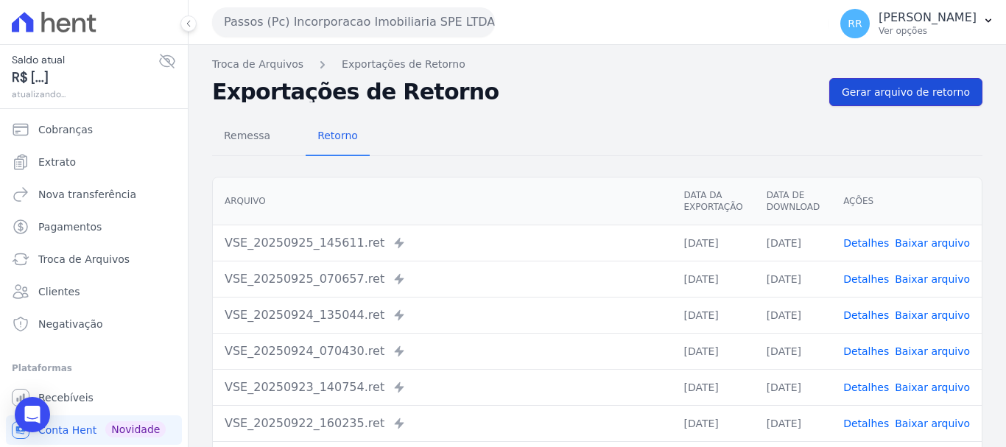
click at [902, 101] on link "Gerar arquivo de retorno" at bounding box center [906, 92] width 153 height 28
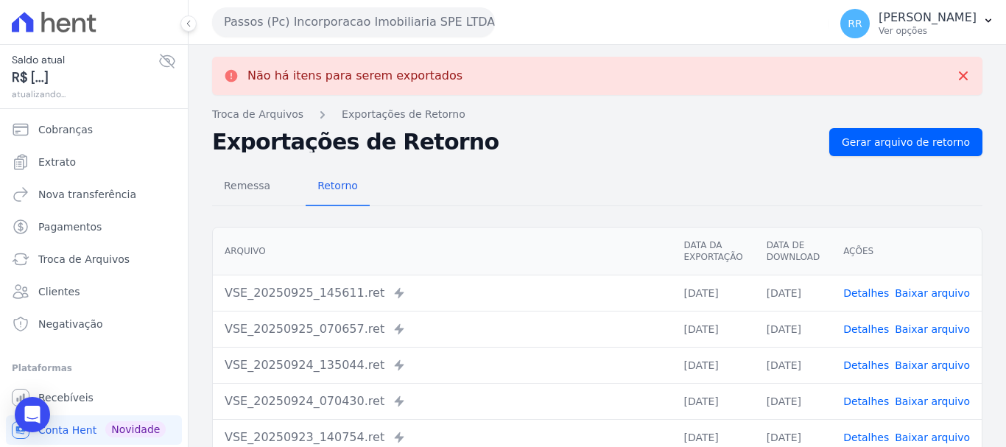
click at [457, 25] on button "Passos (Pc) Incorporacao Imobiliaria SPE LTDA" at bounding box center [353, 21] width 283 height 29
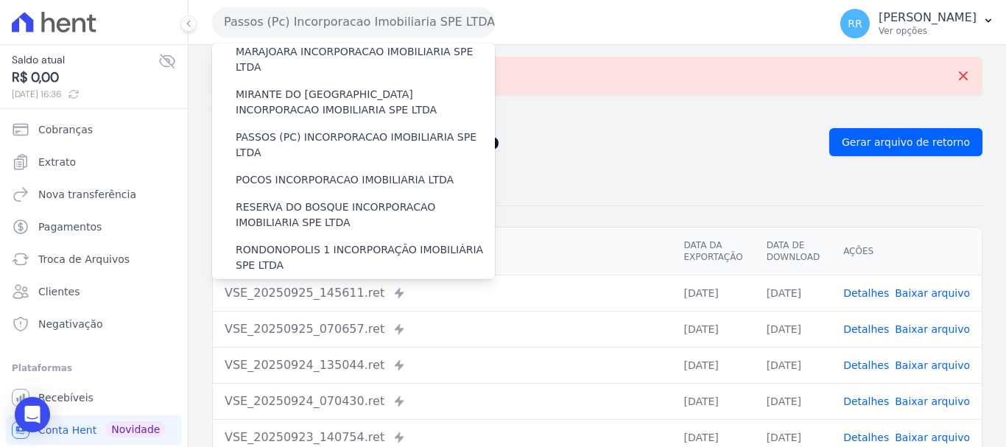
scroll to position [496, 0]
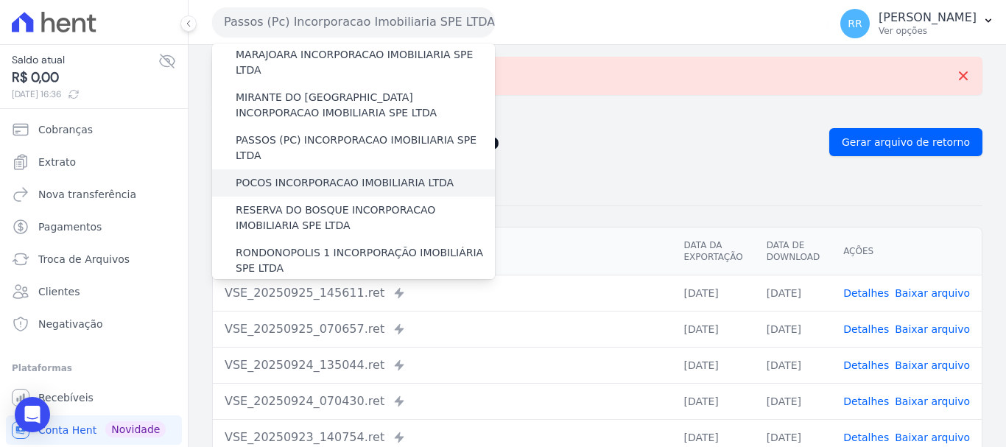
click at [309, 175] on label "POCOS INCORPORACAO IMOBILIARIA LTDA" at bounding box center [345, 182] width 218 height 15
click at [0, 0] on input "POCOS INCORPORACAO IMOBILIARIA LTDA" at bounding box center [0, 0] width 0 height 0
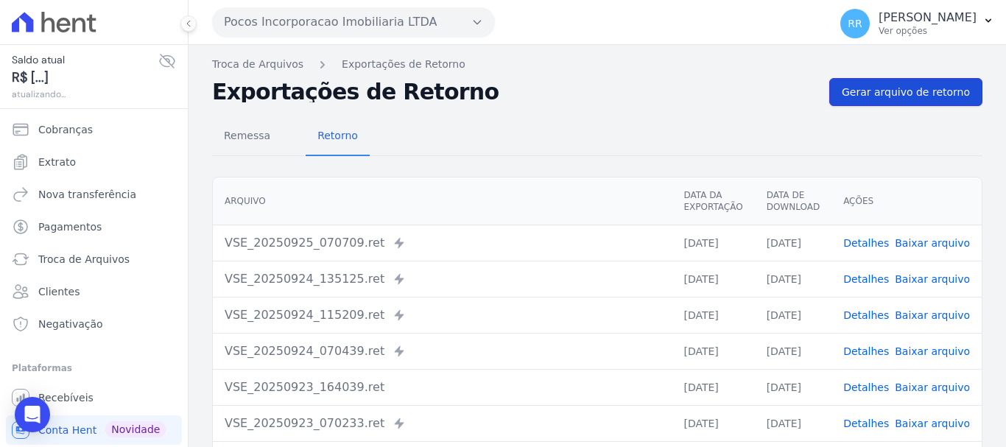
click at [922, 98] on span "Gerar arquivo de retorno" at bounding box center [906, 92] width 128 height 15
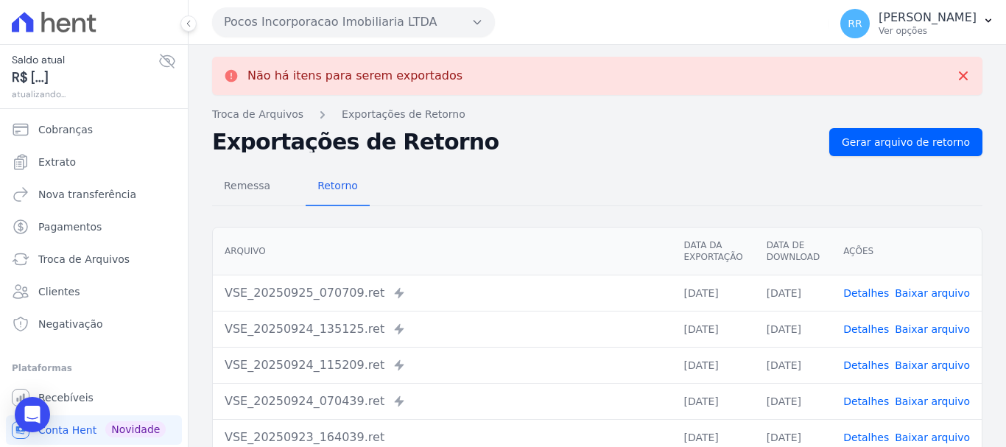
click at [281, 24] on button "Pocos Incorporacao Imobiliaria LTDA" at bounding box center [353, 21] width 283 height 29
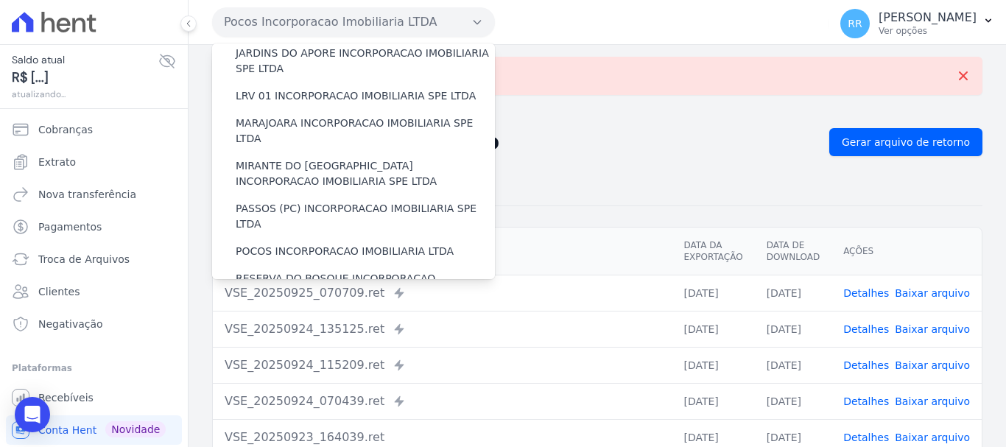
scroll to position [516, 0]
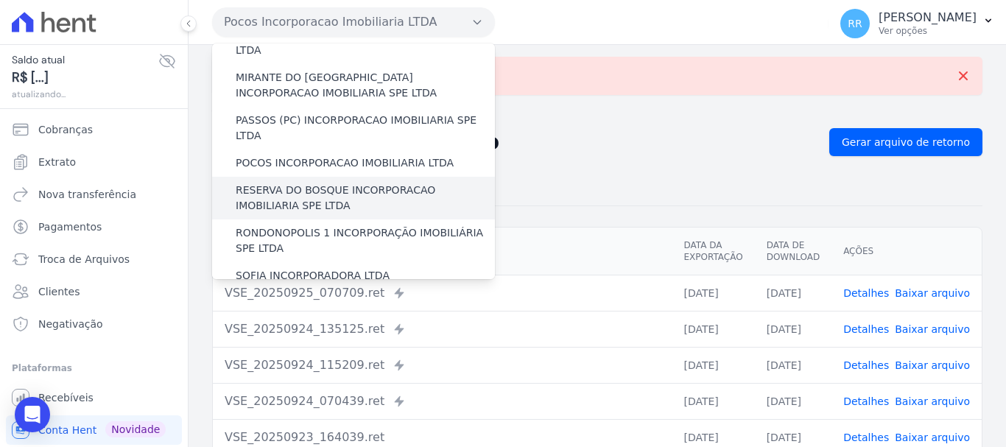
click at [320, 183] on label "RESERVA DO BOSQUE INCORPORACAO IMOBILIARIA SPE LTDA" at bounding box center [365, 198] width 259 height 31
click at [0, 0] on input "RESERVA DO BOSQUE INCORPORACAO IMOBILIARIA SPE LTDA" at bounding box center [0, 0] width 0 height 0
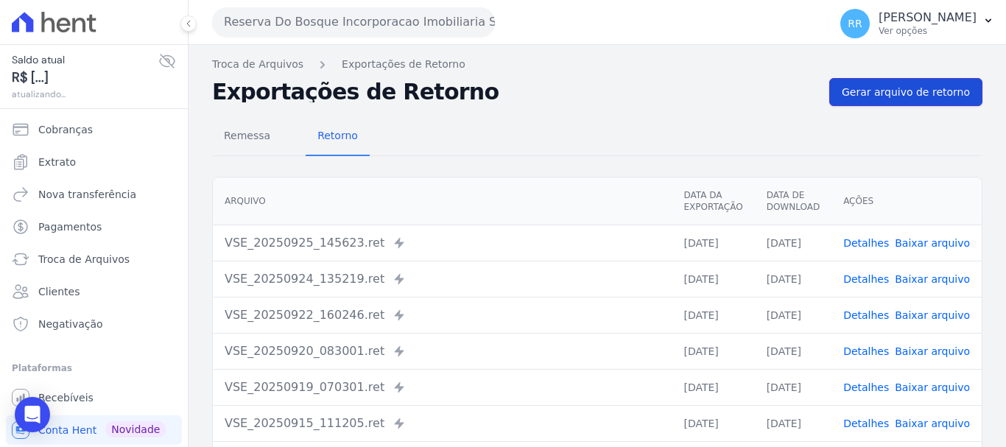
click at [908, 82] on link "Gerar arquivo de retorno" at bounding box center [906, 92] width 153 height 28
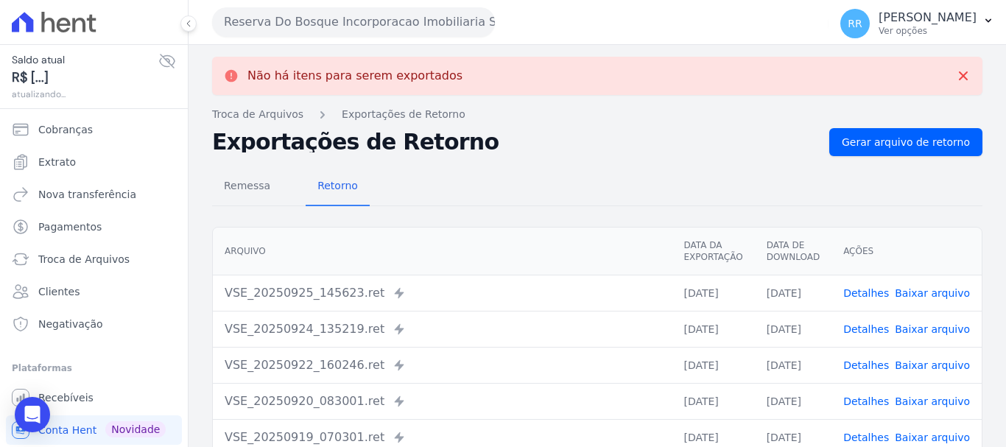
click at [413, 25] on button "Reserva Do Bosque Incorporacao Imobiliaria SPE LTDA" at bounding box center [353, 21] width 283 height 29
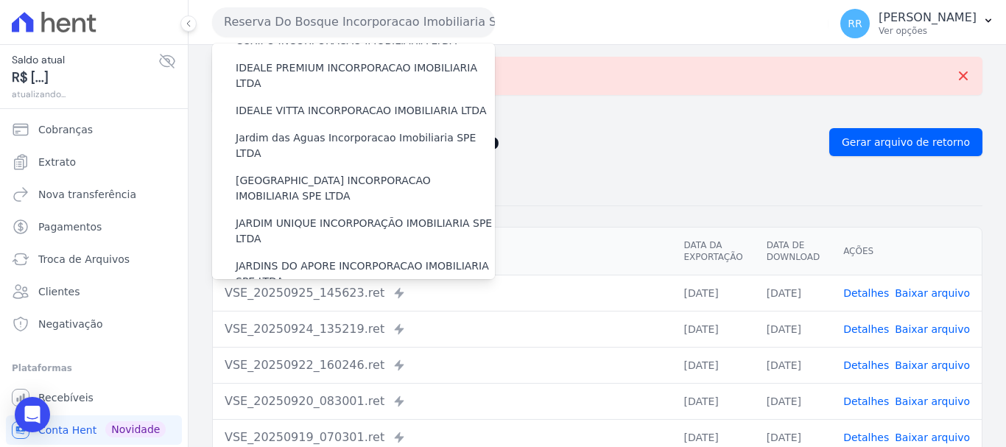
scroll to position [442, 0]
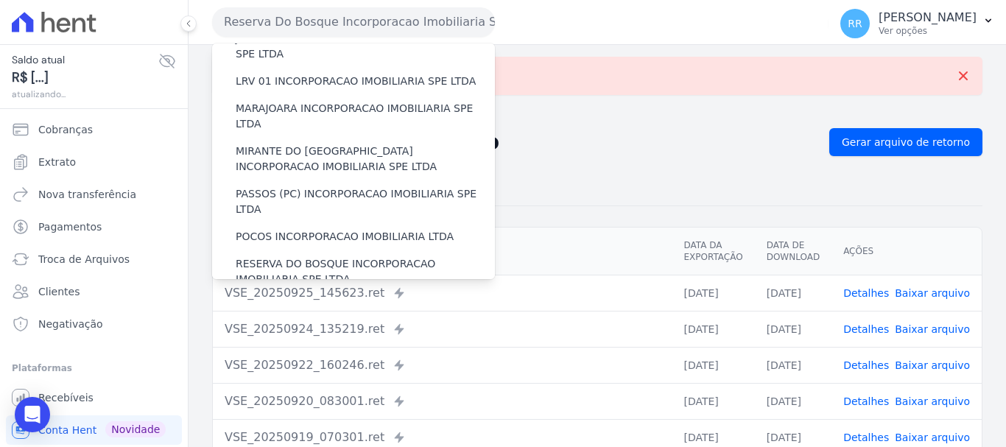
click at [341, 299] on label "RONDONOPOLIS 1 INCORPORAÇÃO IMOBILIÁRIA SPE LTDA" at bounding box center [365, 314] width 259 height 31
click at [0, 0] on input "RONDONOPOLIS 1 INCORPORAÇÃO IMOBILIÁRIA SPE LTDA" at bounding box center [0, 0] width 0 height 0
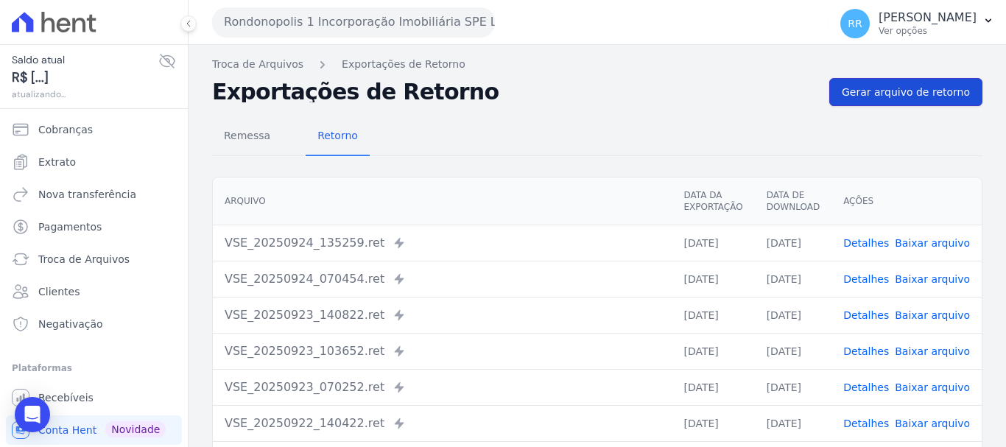
drag, startPoint x: 883, startPoint y: 97, endPoint x: 808, endPoint y: 101, distance: 75.3
click at [883, 96] on span "Gerar arquivo de retorno" at bounding box center [906, 92] width 128 height 15
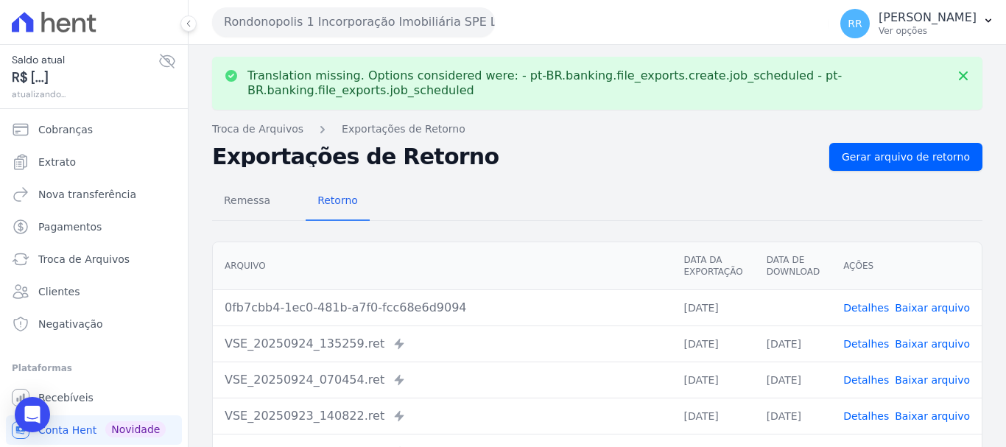
click at [919, 312] on link "Baixar arquivo" at bounding box center [932, 308] width 75 height 12
click at [421, 27] on button "Rondonopolis 1 Incorporação Imobiliária SPE LTDA" at bounding box center [353, 21] width 283 height 29
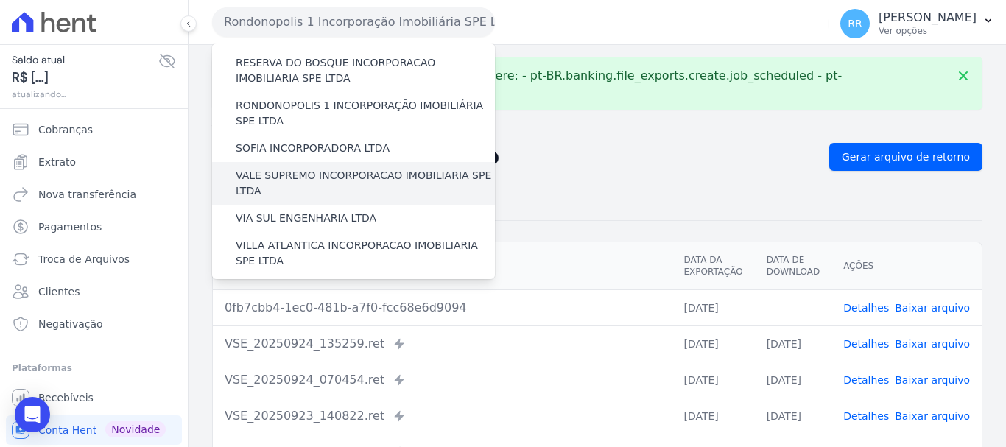
scroll to position [569, 0]
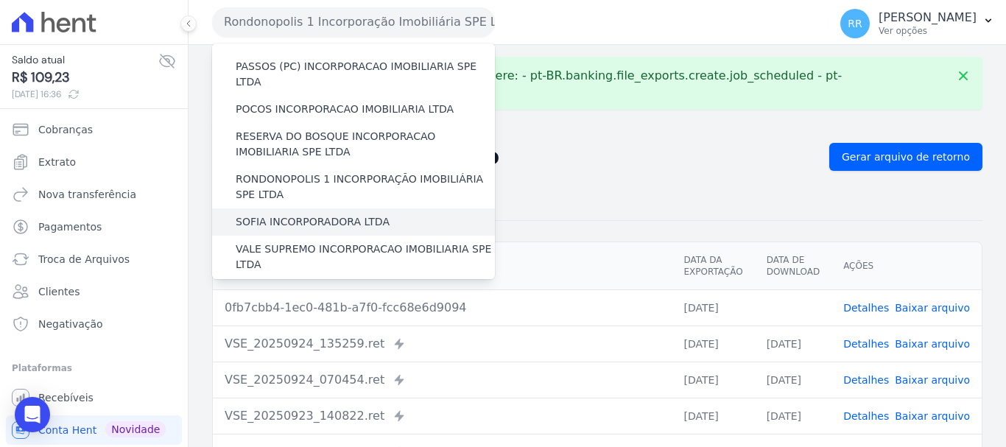
click at [337, 214] on label "SOFIA INCORPORADORA LTDA" at bounding box center [313, 221] width 154 height 15
click at [0, 0] on input "SOFIA INCORPORADORA LTDA" at bounding box center [0, 0] width 0 height 0
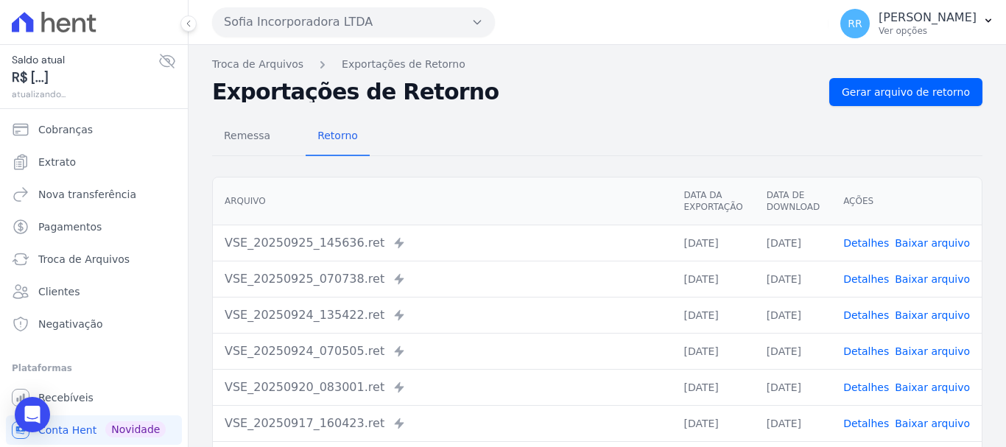
click at [894, 108] on div "Remessa Retorno [GEOGRAPHIC_DATA] Data da Exportação Data de Download Ações VSE…" at bounding box center [597, 372] width 771 height 533
click at [895, 94] on span "Gerar arquivo de retorno" at bounding box center [906, 92] width 128 height 15
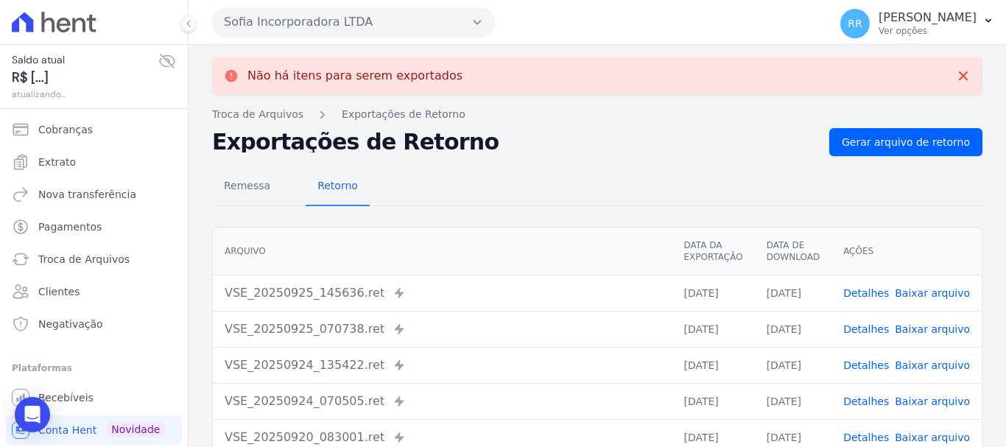
click at [462, 26] on button "Sofia Incorporadora LTDA" at bounding box center [353, 21] width 283 height 29
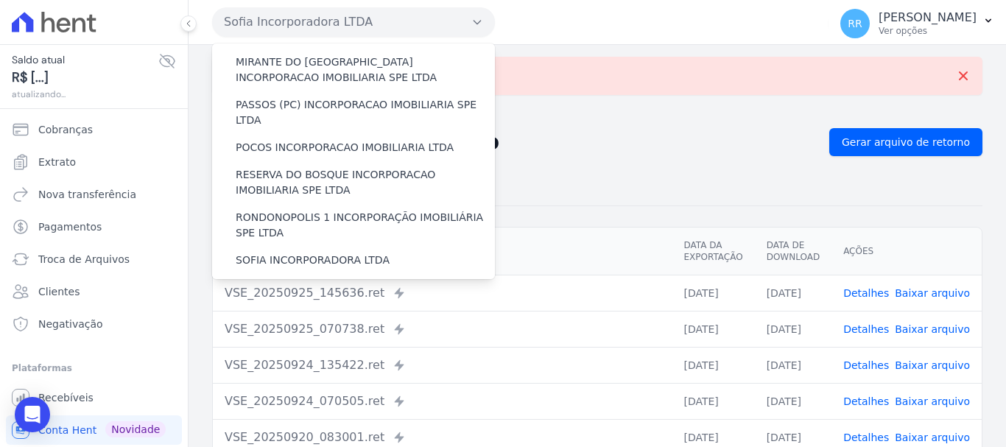
scroll to position [643, 0]
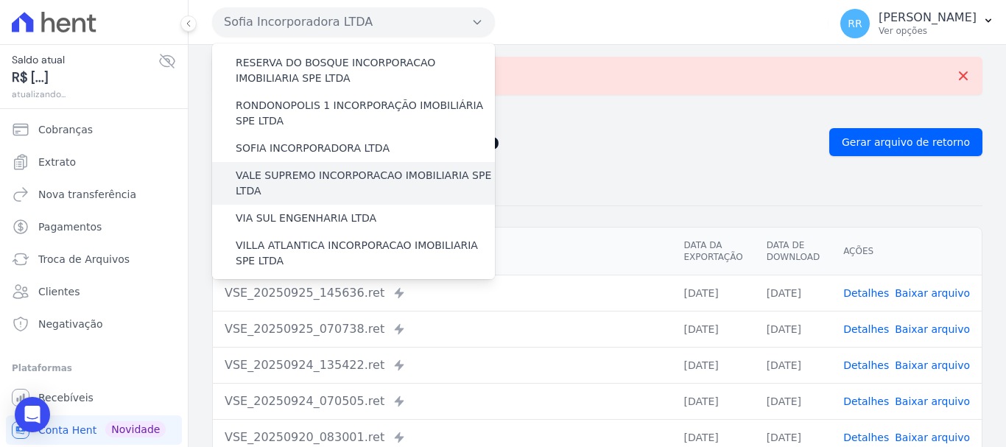
click at [360, 168] on label "VALE SUPREMO INCORPORACAO IMOBILIARIA SPE LTDA" at bounding box center [365, 183] width 259 height 31
click at [0, 0] on input "VALE SUPREMO INCORPORACAO IMOBILIARIA SPE LTDA" at bounding box center [0, 0] width 0 height 0
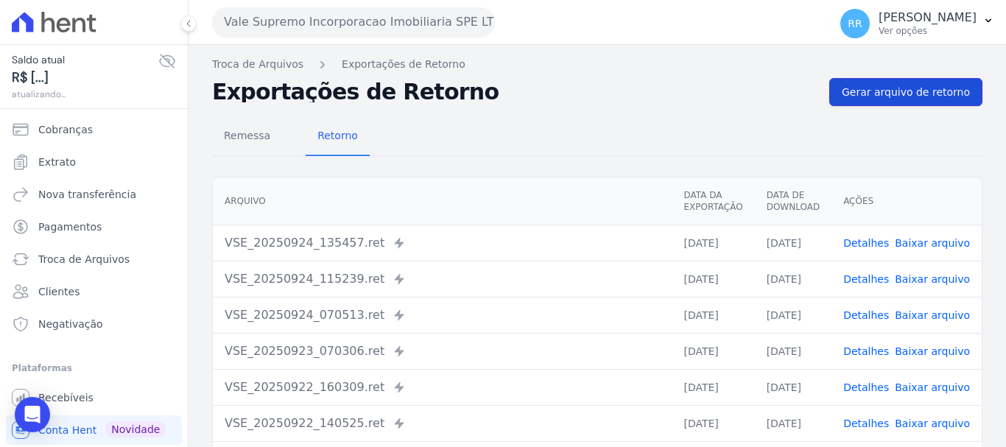
click at [908, 98] on span "Gerar arquivo de retorno" at bounding box center [906, 92] width 128 height 15
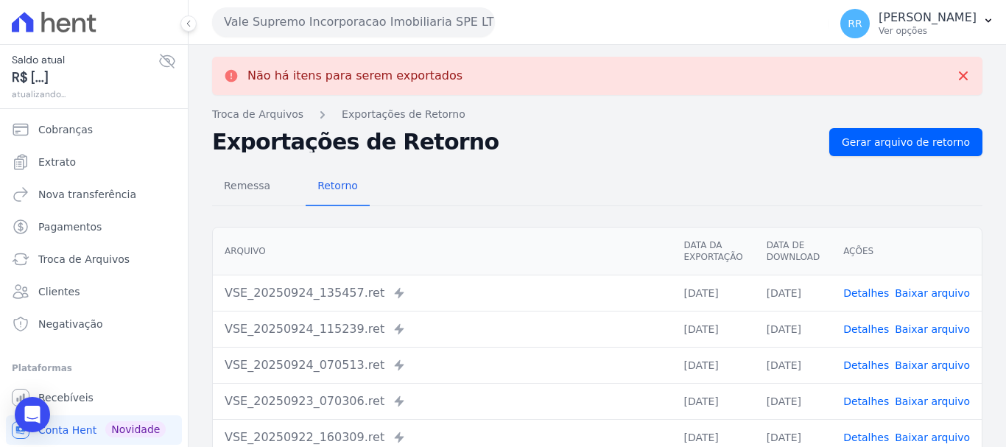
click at [397, 18] on button "Vale Supremo Incorporacao Imobiliaria SPE LTDA" at bounding box center [353, 21] width 283 height 29
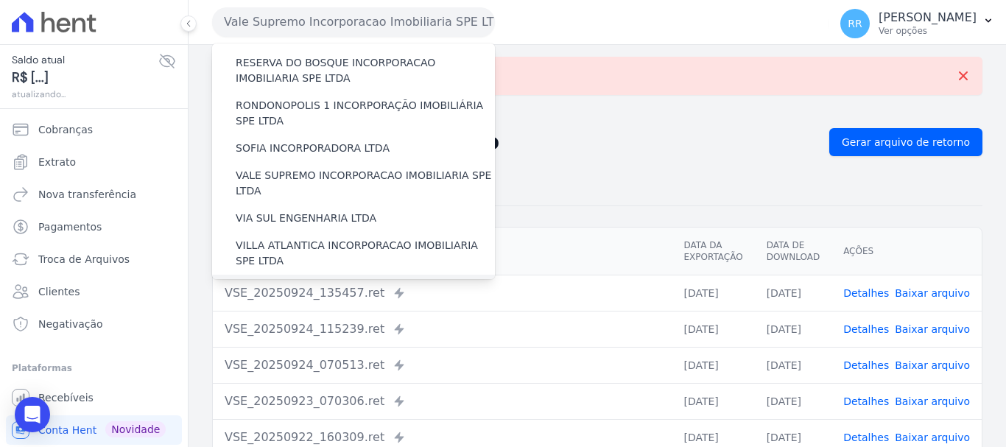
click at [339, 275] on div "[GEOGRAPHIC_DATA] INCORPORACAO IMOBILIARIA SPE LTDA" at bounding box center [353, 296] width 283 height 43
click at [340, 281] on label "[GEOGRAPHIC_DATA] INCORPORACAO IMOBILIARIA SPE LTDA" at bounding box center [365, 296] width 259 height 31
click at [0, 0] on input "[GEOGRAPHIC_DATA] INCORPORACAO IMOBILIARIA SPE LTDA" at bounding box center [0, 0] width 0 height 0
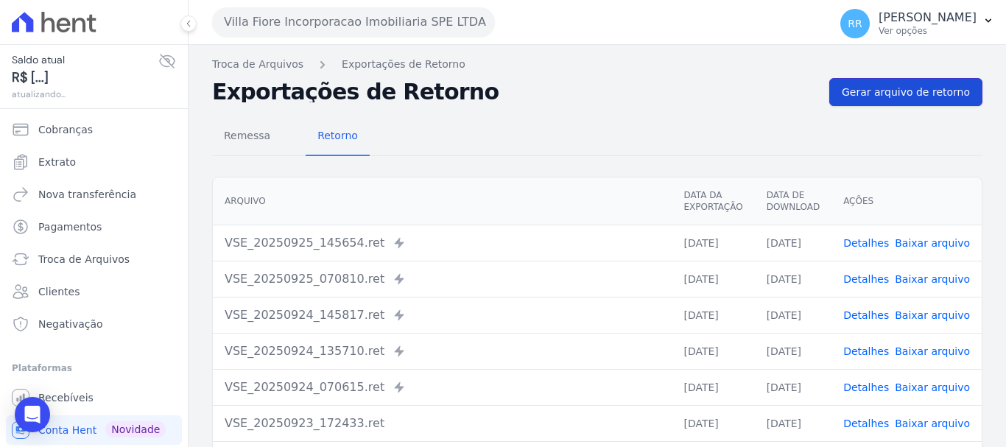
click at [887, 91] on span "Gerar arquivo de retorno" at bounding box center [906, 92] width 128 height 15
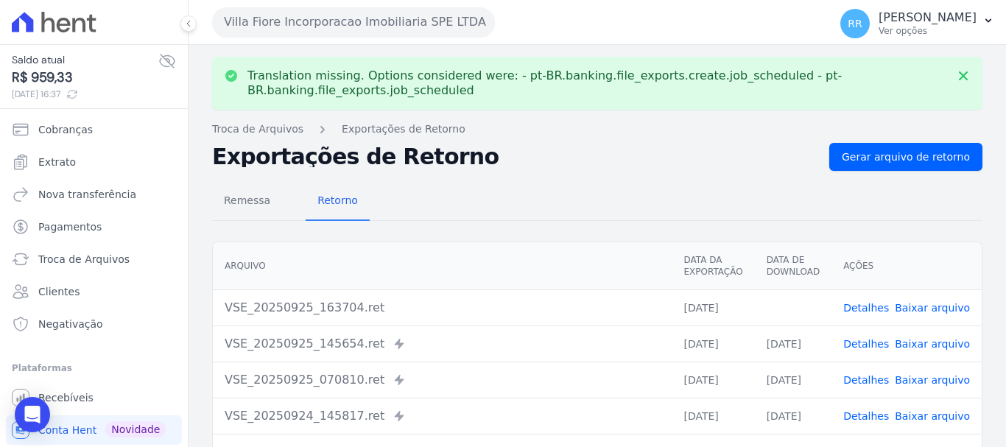
click at [940, 309] on link "Baixar arquivo" at bounding box center [932, 308] width 75 height 12
click at [373, 27] on button "Villa Fiore Incorporacao Imobiliaria SPE LTDA" at bounding box center [353, 21] width 283 height 29
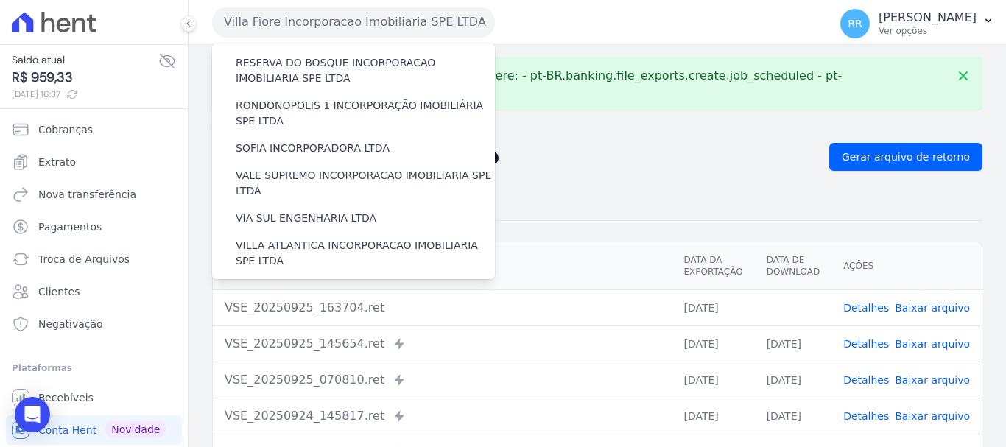
click at [351, 323] on label "VILLA TROPICAL INCORPORAÇÃO IMOBILIÁRIA SPE LTDA" at bounding box center [365, 338] width 259 height 31
click at [0, 0] on input "VILLA TROPICAL INCORPORAÇÃO IMOBILIÁRIA SPE LTDA" at bounding box center [0, 0] width 0 height 0
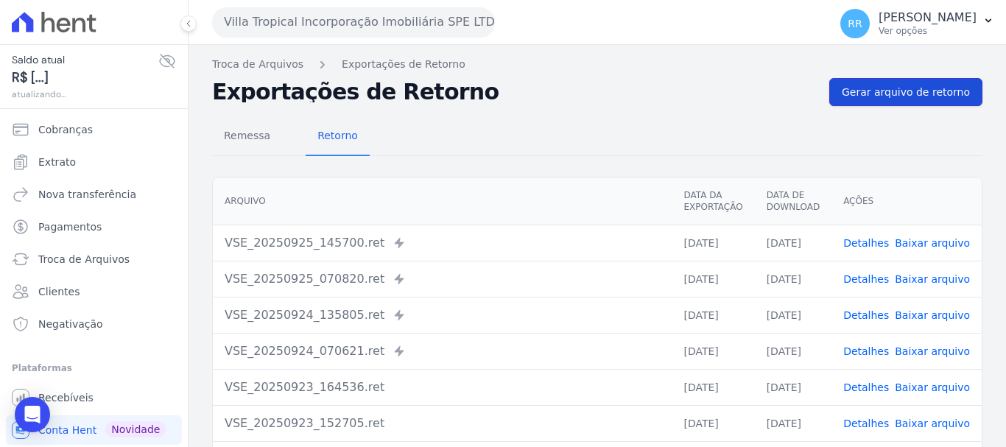
click at [871, 104] on link "Gerar arquivo de retorno" at bounding box center [906, 92] width 153 height 28
